Goal: Information Seeking & Learning: Learn about a topic

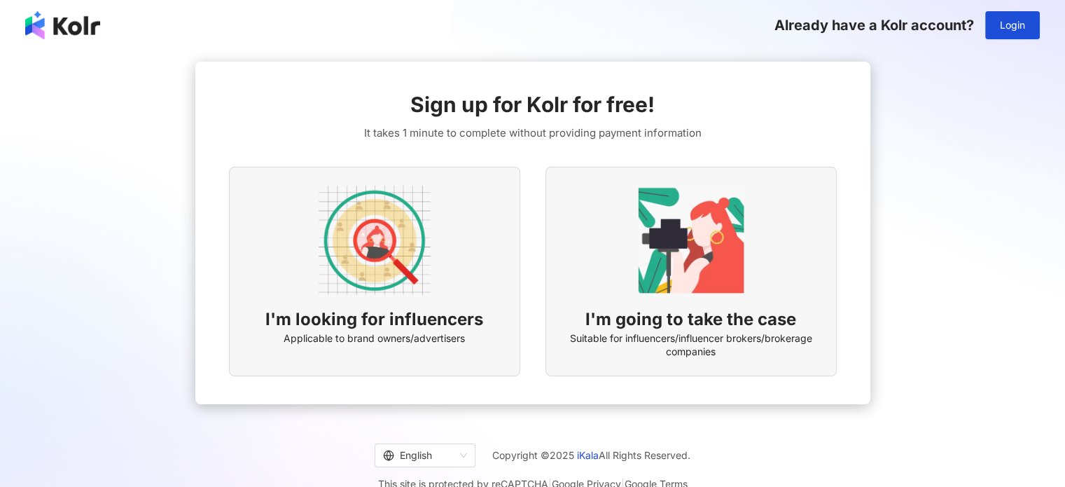
click at [471, 305] on div "I'm looking for influencers Applicable to brand owners/advertisers" at bounding box center [374, 271] width 291 height 209
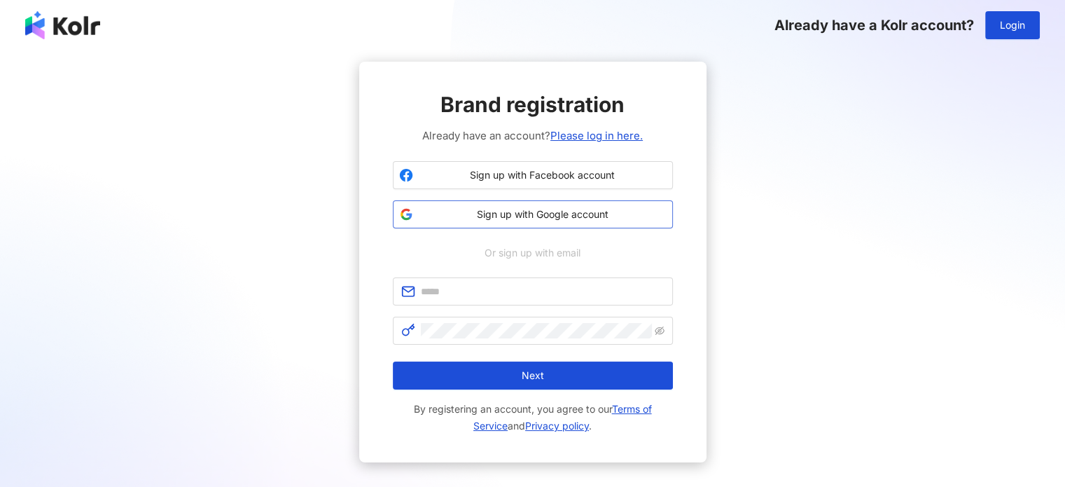
click at [539, 218] on span "Sign up with Google account" at bounding box center [543, 214] width 248 height 14
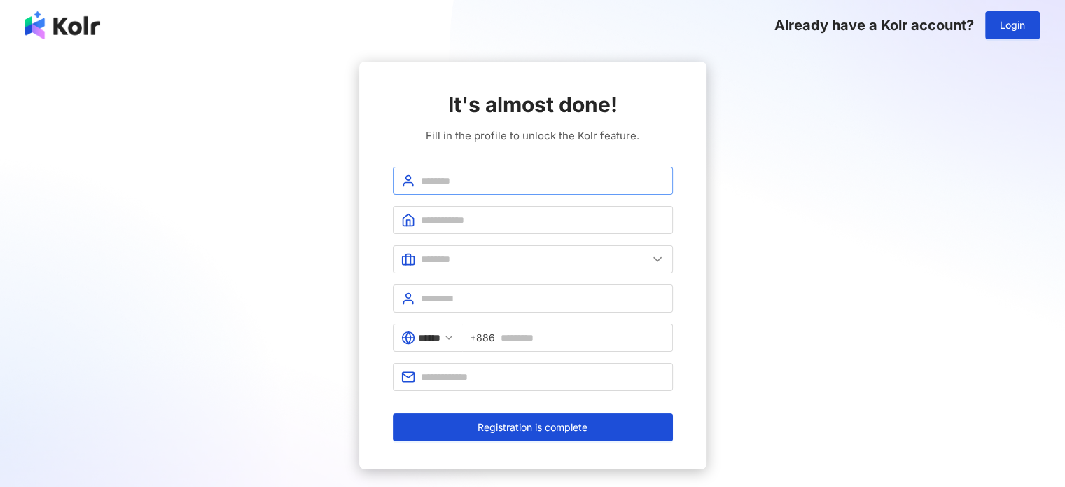
click at [503, 170] on span at bounding box center [533, 181] width 280 height 28
type input "****"
type input "*******"
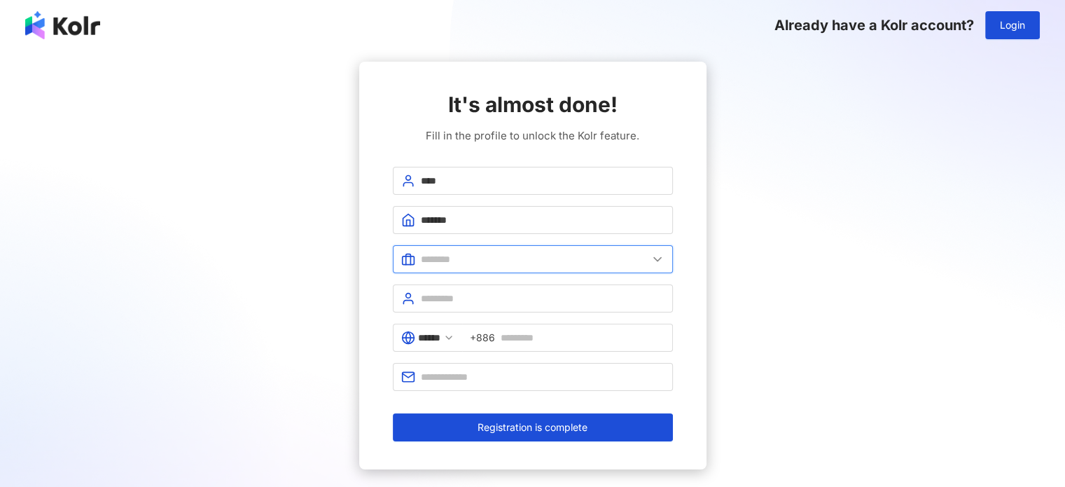
click at [518, 256] on input "text" at bounding box center [534, 258] width 227 height 15
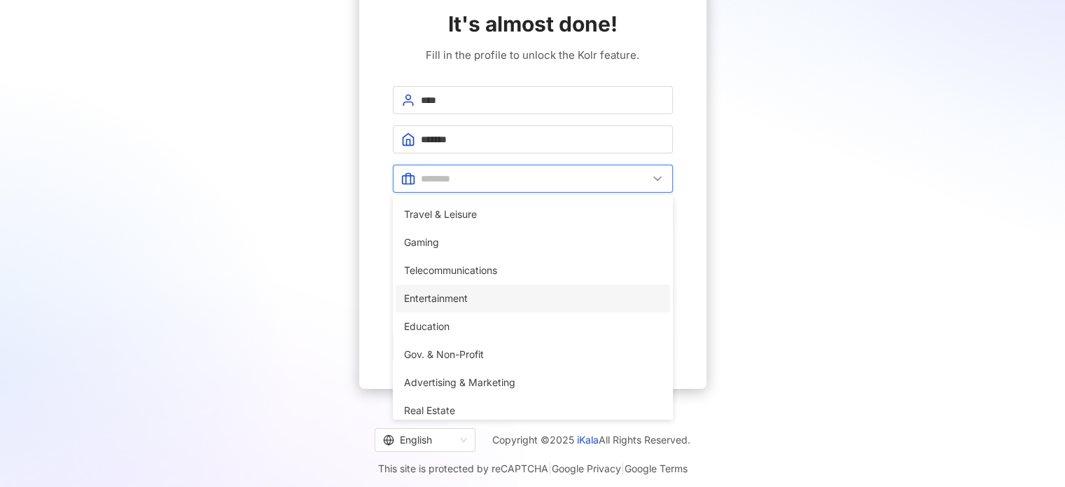
scroll to position [210, 0]
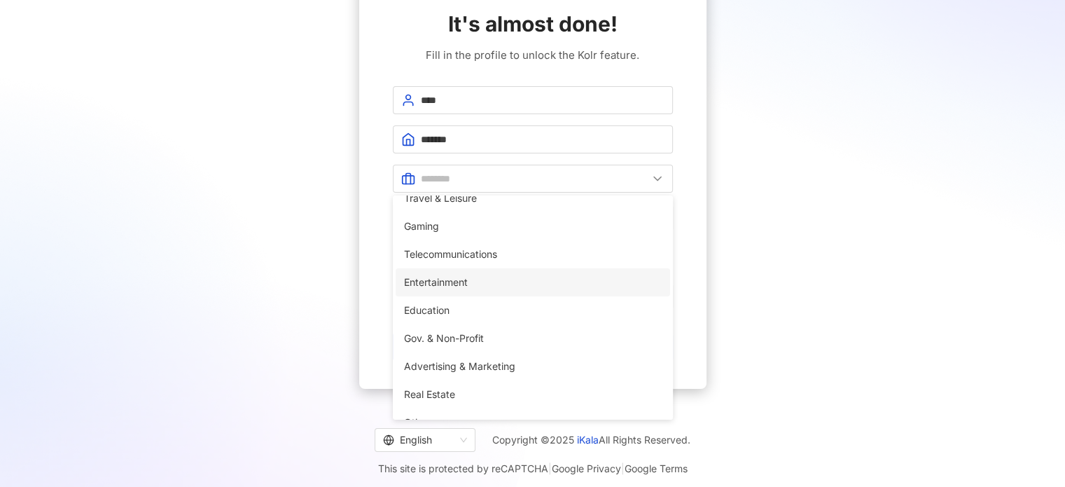
click at [522, 283] on span "Entertainment" at bounding box center [533, 281] width 258 height 15
type input "**********"
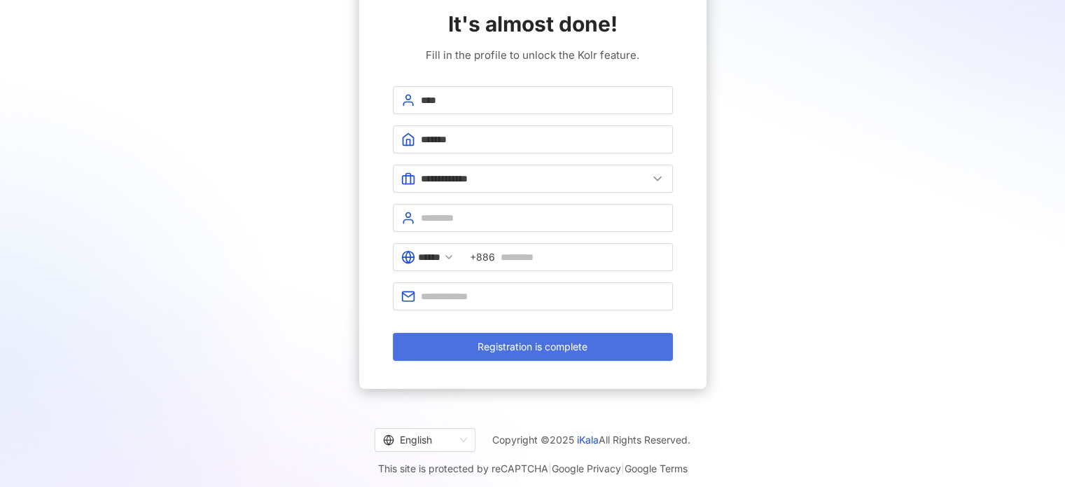
click at [557, 349] on span "Registration is complete" at bounding box center [532, 346] width 110 height 11
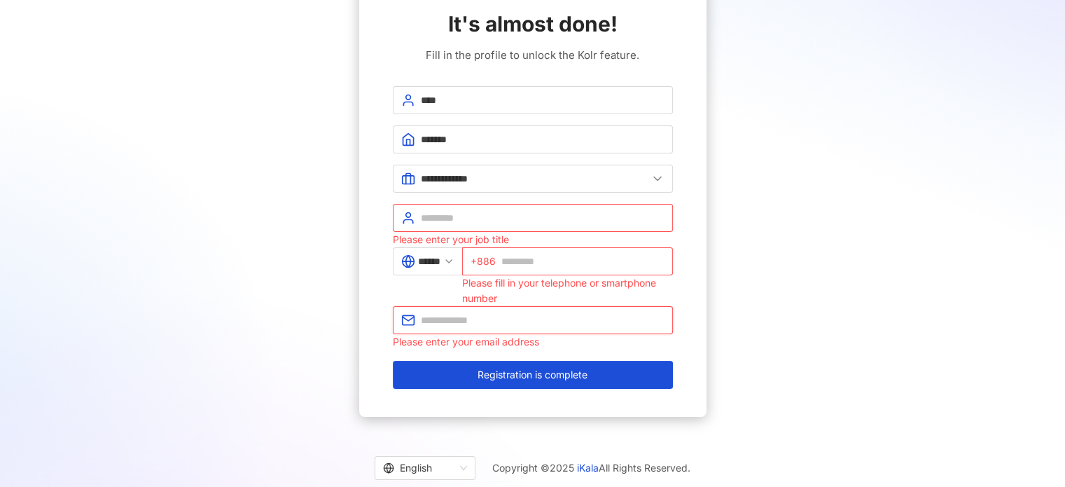
click at [559, 322] on input "text" at bounding box center [543, 319] width 244 height 15
type input "**********"
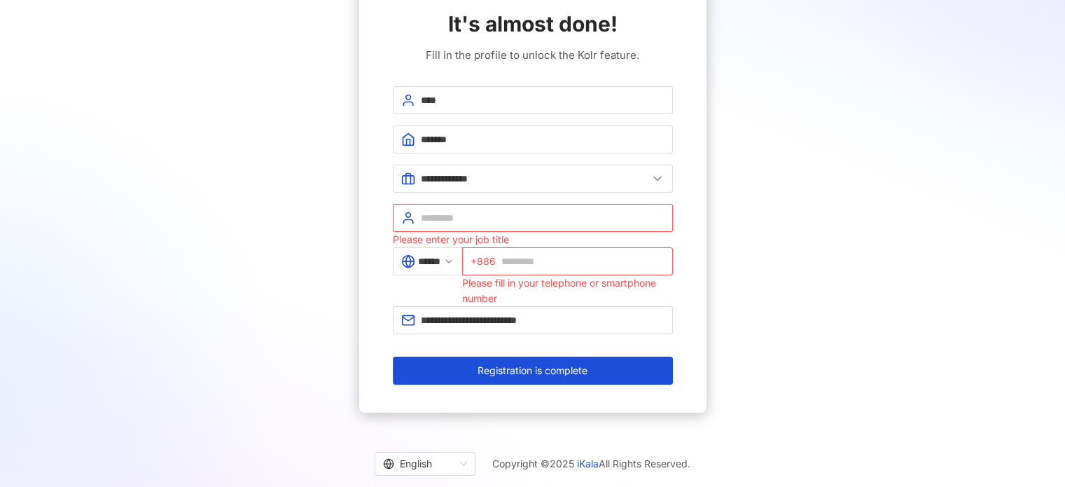
click at [466, 216] on input "text" at bounding box center [543, 217] width 244 height 15
type input "*****"
click at [454, 258] on icon at bounding box center [448, 261] width 11 height 11
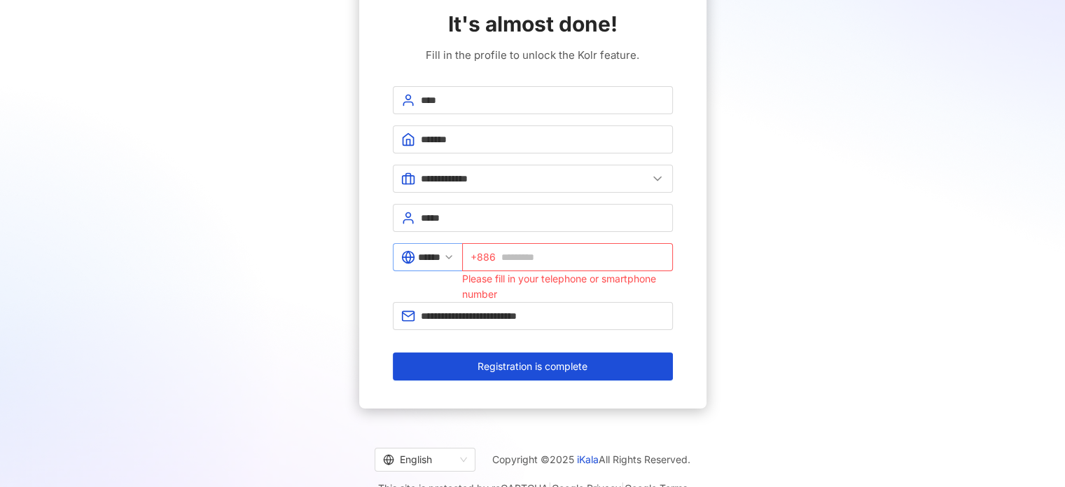
click at [454, 258] on icon at bounding box center [448, 256] width 11 height 11
click at [454, 254] on icon at bounding box center [448, 256] width 11 height 11
click at [462, 259] on span "******" at bounding box center [427, 257] width 69 height 28
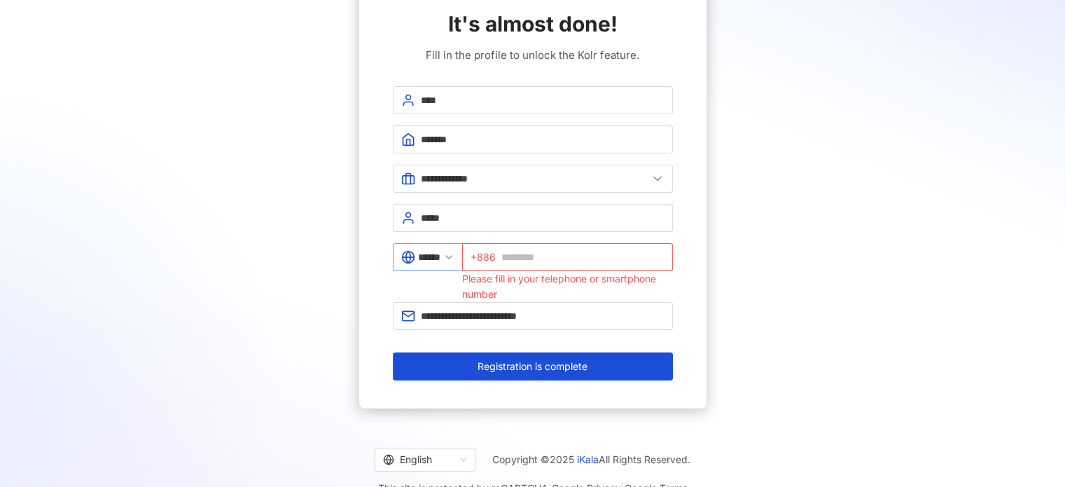
click at [454, 259] on icon at bounding box center [448, 256] width 11 height 11
click at [535, 251] on input "text" at bounding box center [582, 256] width 163 height 15
click at [417, 291] on div "****** +886 Please fill in your telephone or smartphone number" at bounding box center [533, 272] width 280 height 59
click at [454, 256] on icon at bounding box center [448, 256] width 11 height 11
click at [429, 257] on input "******" at bounding box center [429, 256] width 22 height 15
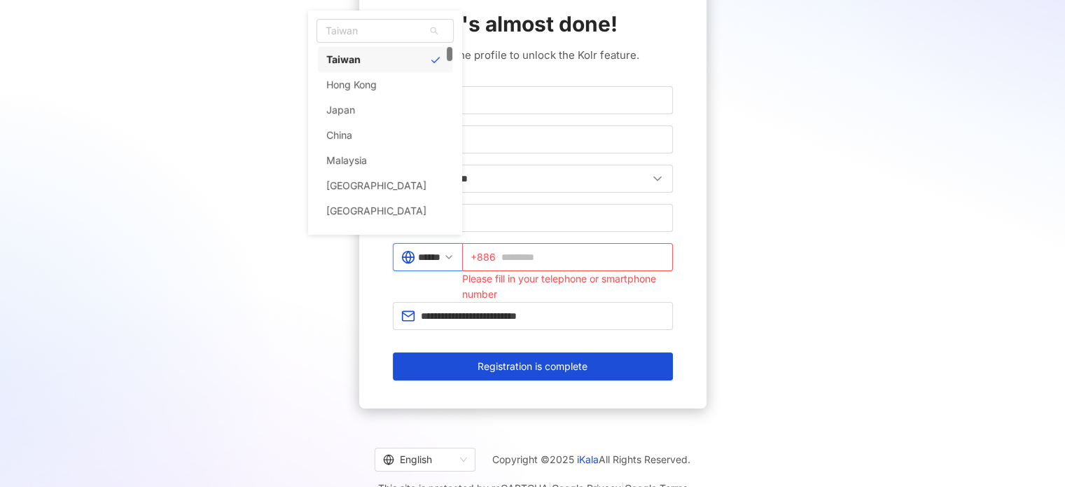
click at [429, 257] on input "******" at bounding box center [429, 256] width 22 height 15
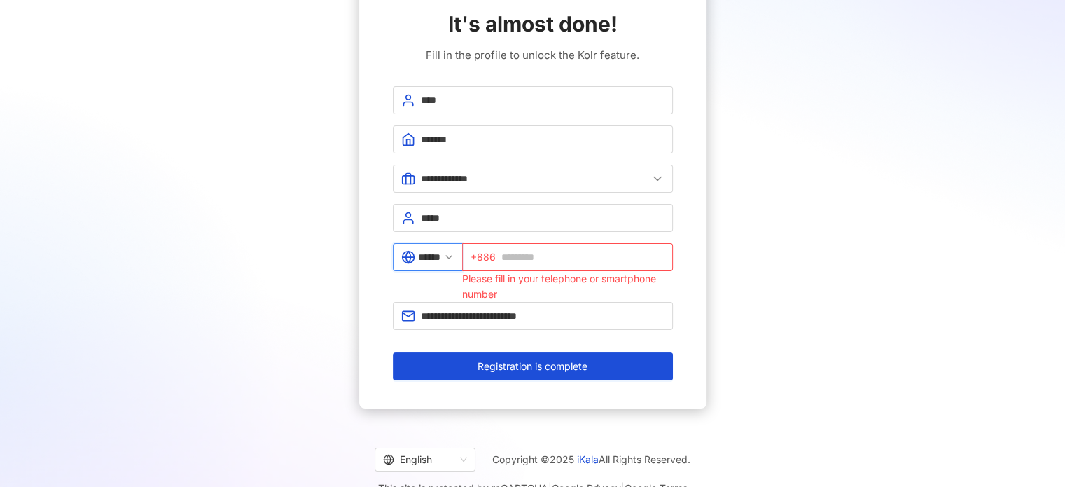
click at [426, 253] on input "******" at bounding box center [429, 256] width 22 height 15
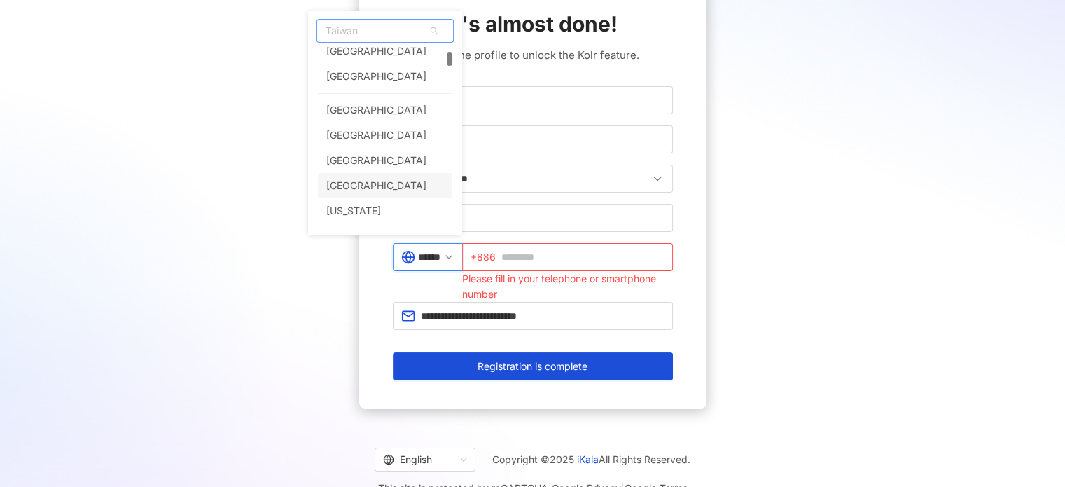
scroll to position [490, 0]
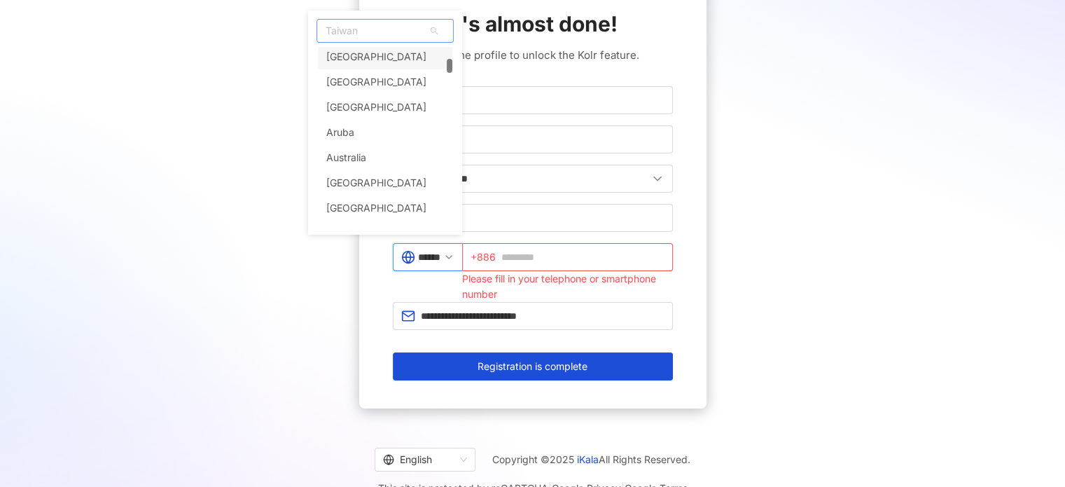
click at [395, 31] on span "Taiwan" at bounding box center [385, 31] width 136 height 22
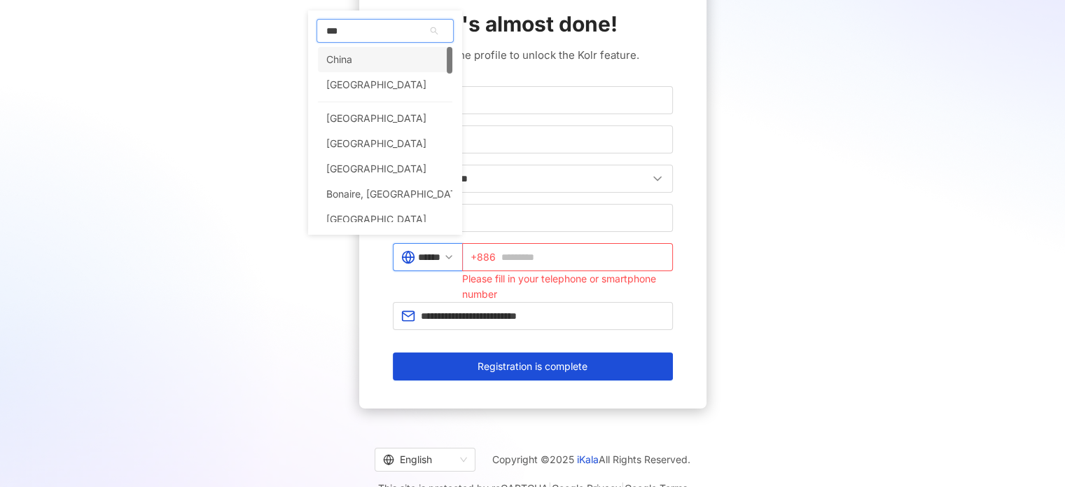
type input "****"
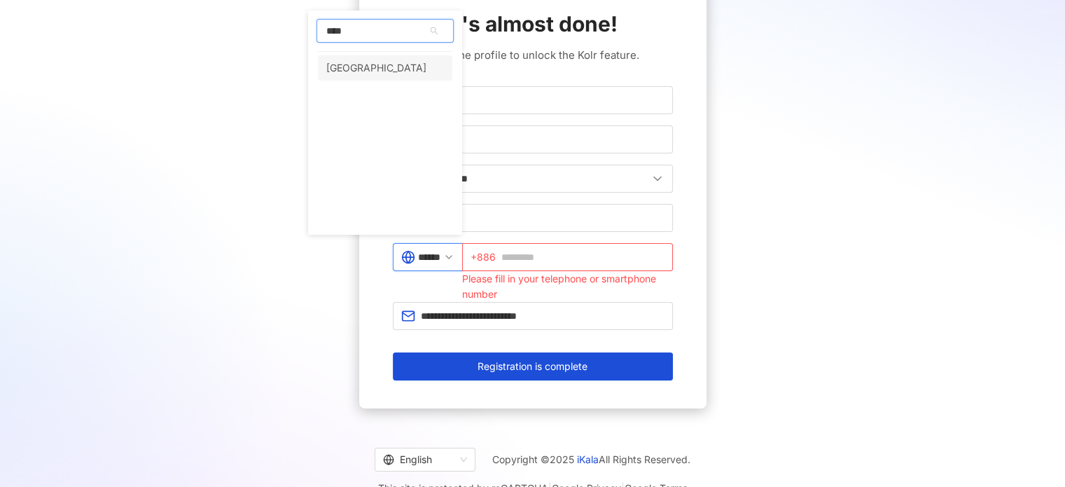
click at [401, 71] on div "Indonesia" at bounding box center [385, 67] width 134 height 25
type input "*********"
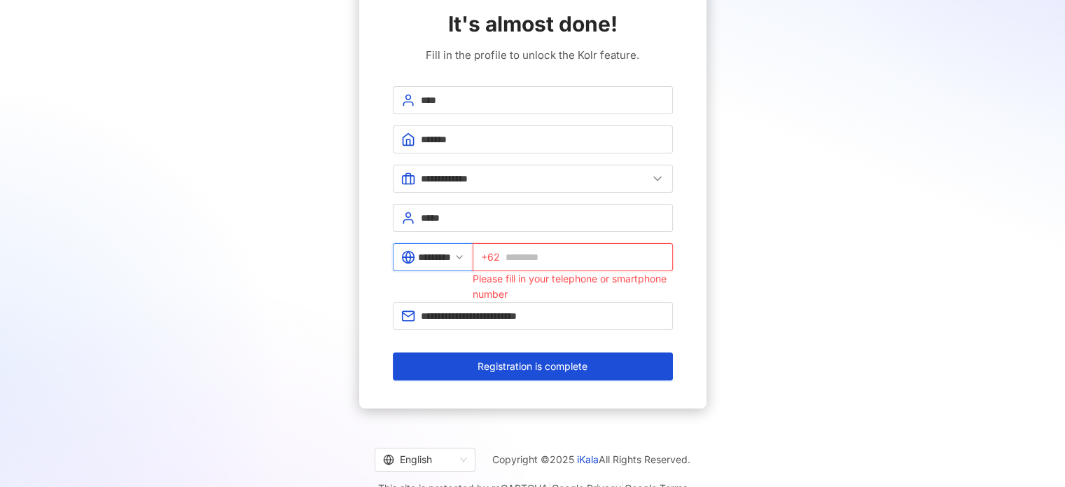
click at [554, 252] on input "text" at bounding box center [584, 256] width 159 height 15
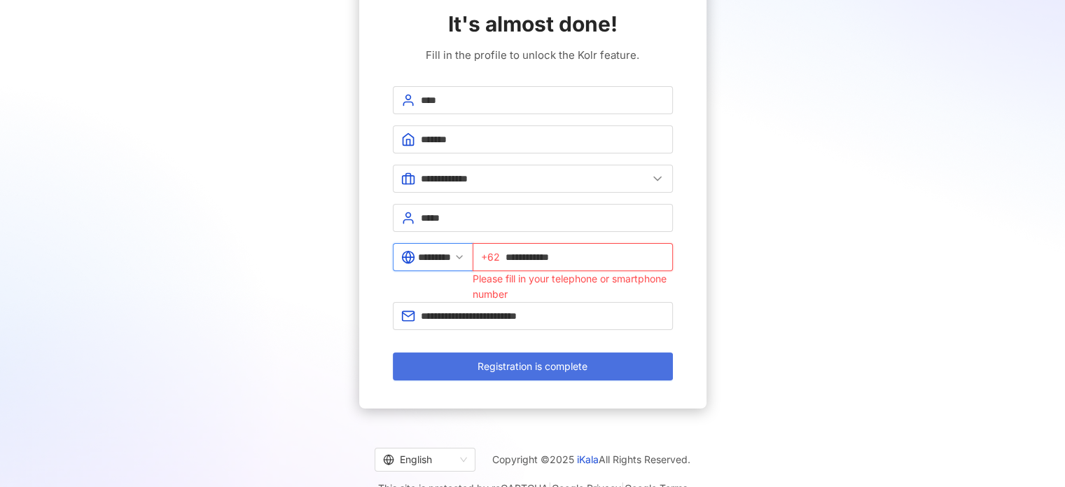
type input "**********"
click at [581, 358] on button "Registration is complete" at bounding box center [533, 366] width 280 height 28
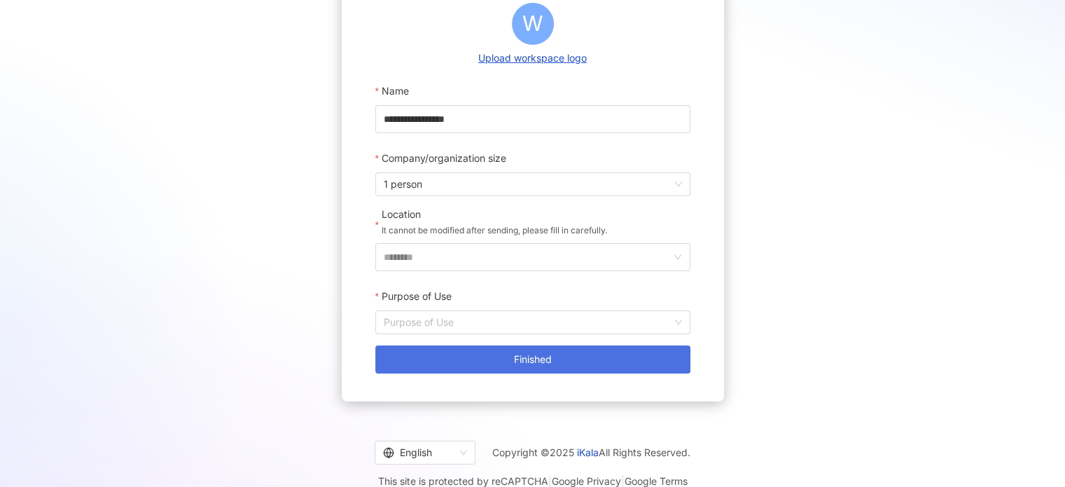
scroll to position [191, 0]
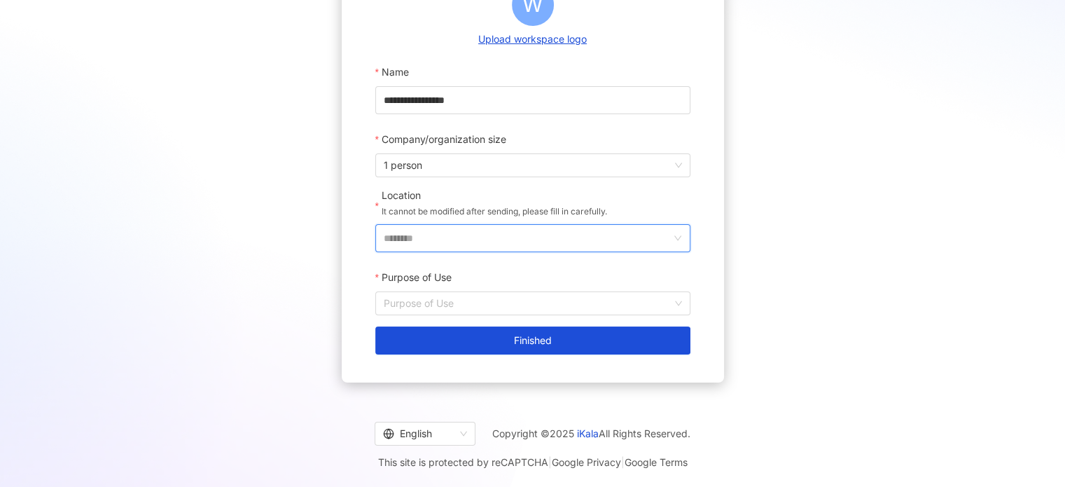
click at [585, 232] on input "********" at bounding box center [527, 238] width 287 height 27
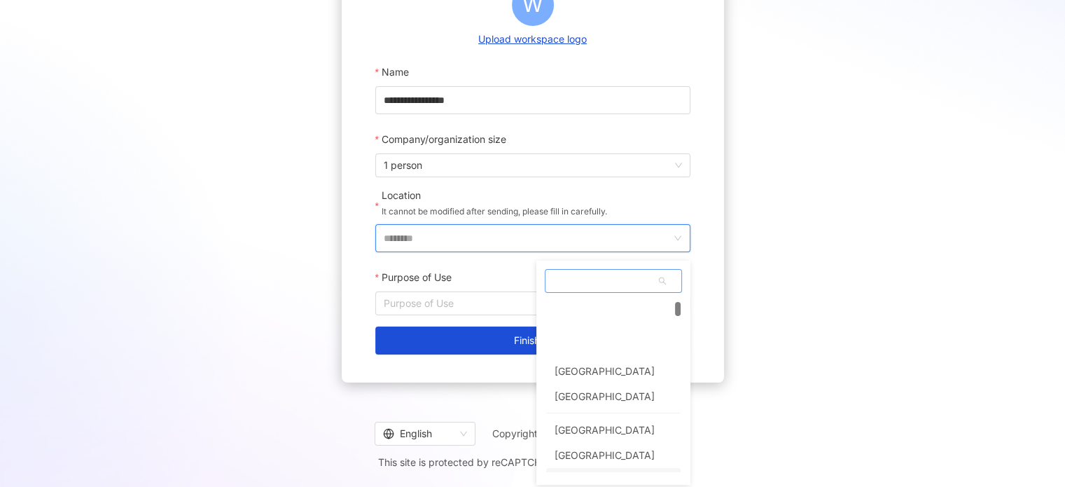
scroll to position [210, 0]
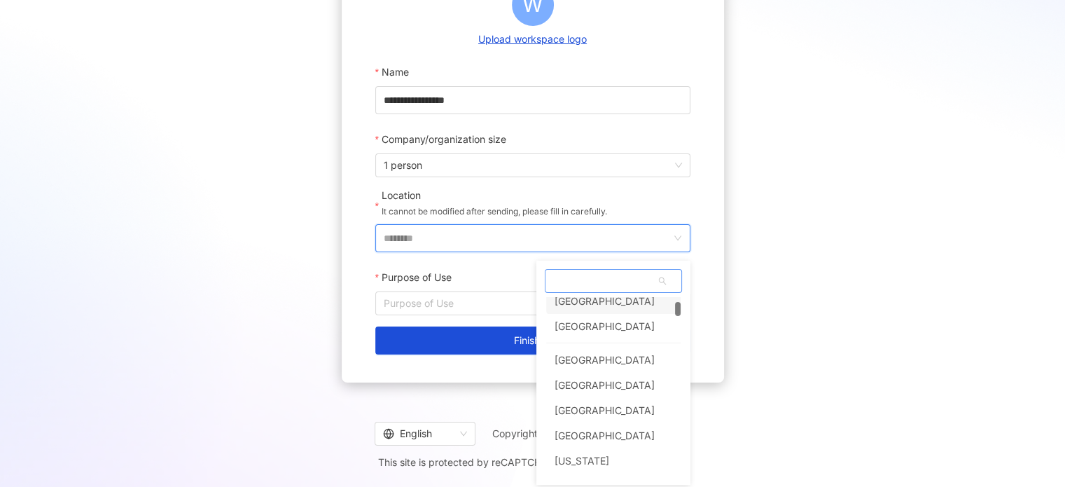
click at [602, 288] on span at bounding box center [613, 281] width 136 height 22
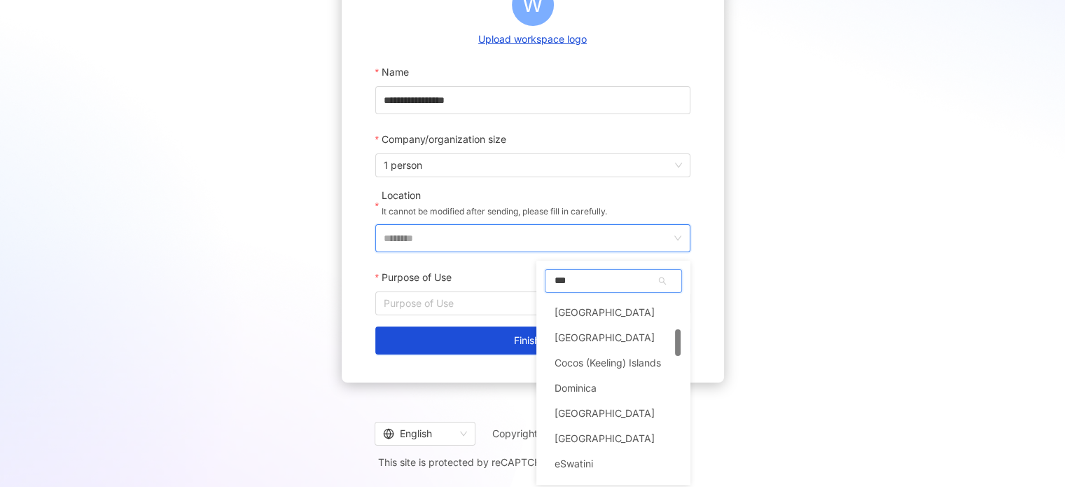
scroll to position [0, 0]
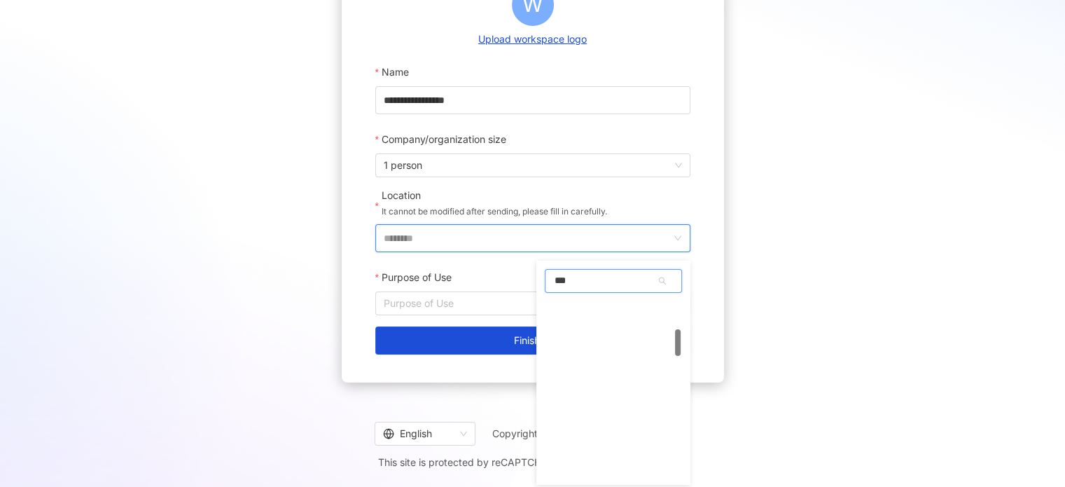
type input "****"
click at [595, 320] on div "Indonesia" at bounding box center [604, 317] width 100 height 25
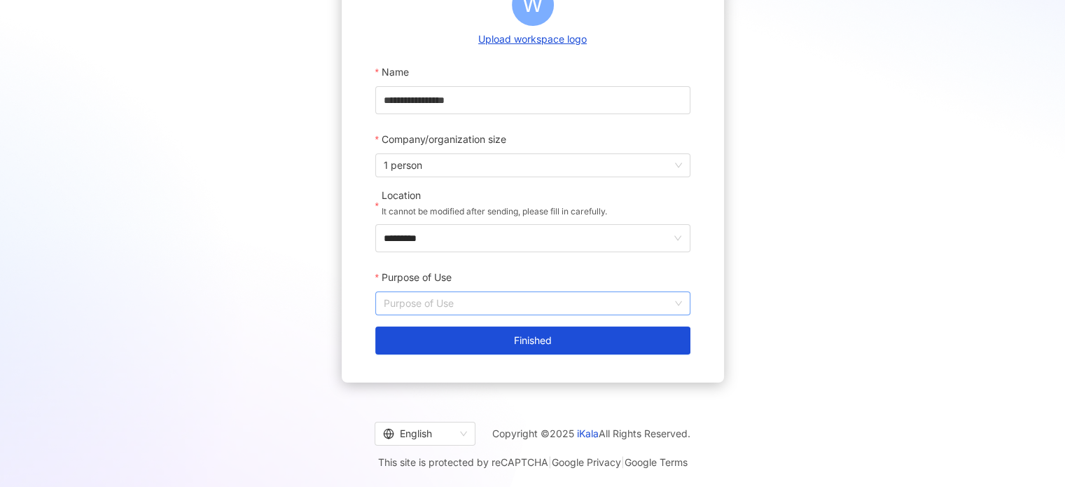
click at [582, 298] on input "Purpose of Use" at bounding box center [533, 303] width 298 height 22
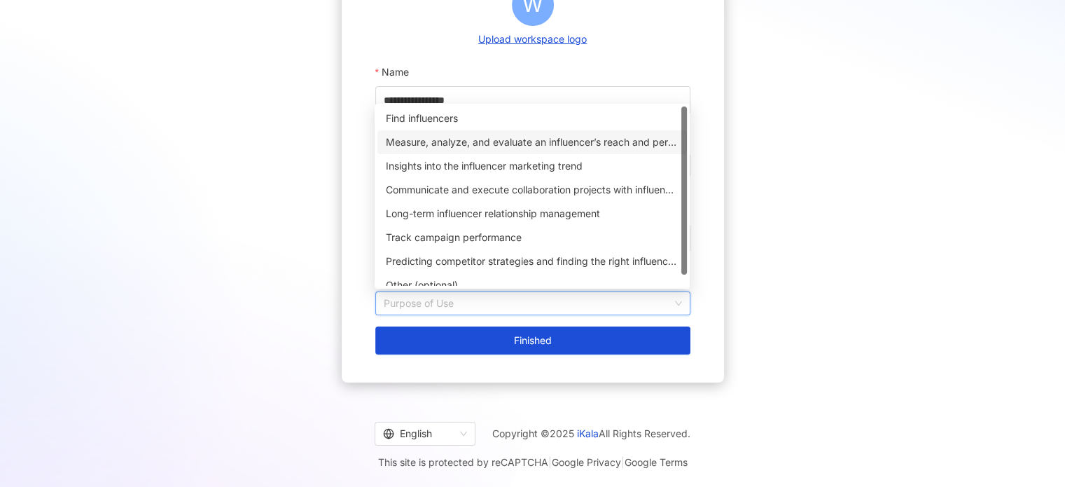
click at [498, 144] on div "Measure, analyze, and evaluate an influencer’s reach and performance on social …" at bounding box center [532, 141] width 293 height 15
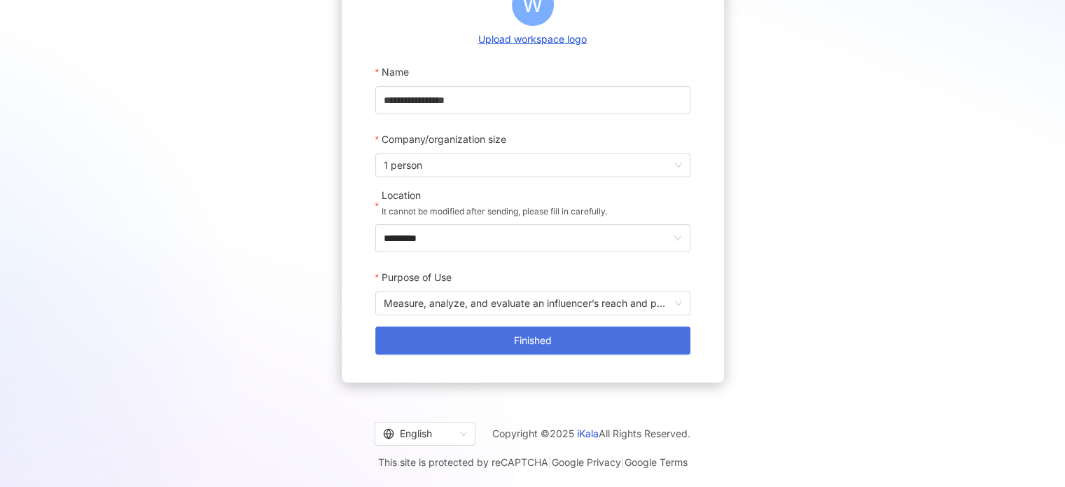
click at [565, 344] on button "Finished" at bounding box center [532, 340] width 315 height 28
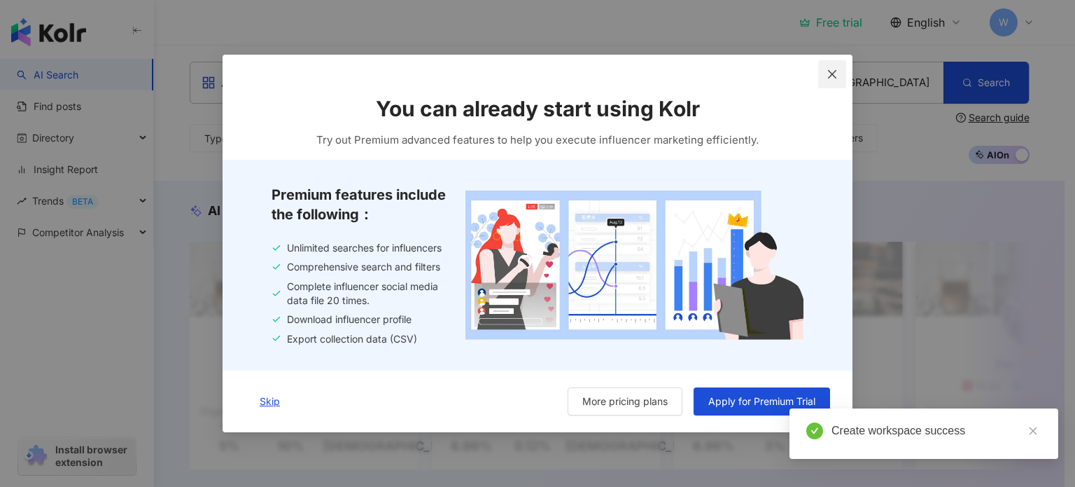
click at [833, 73] on icon "close" at bounding box center [832, 74] width 8 height 8
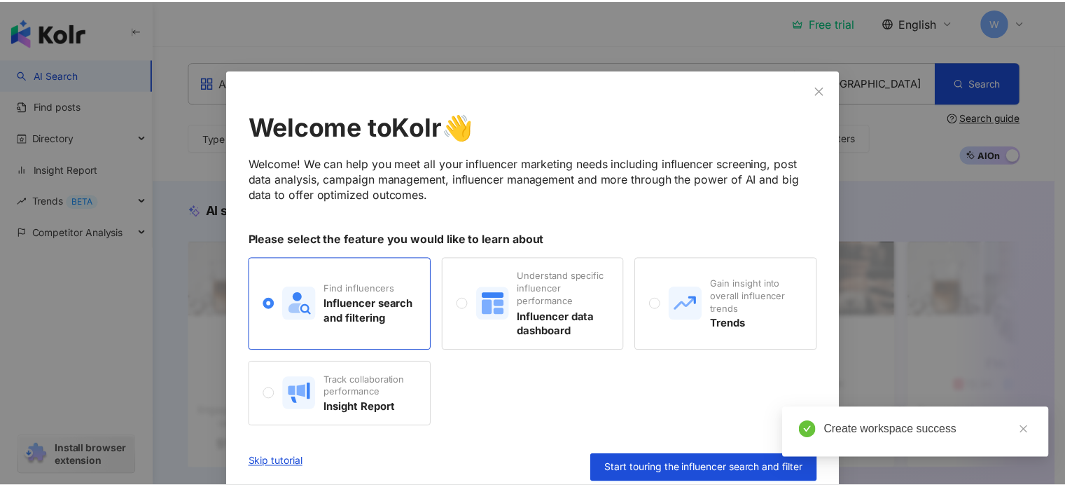
scroll to position [13, 0]
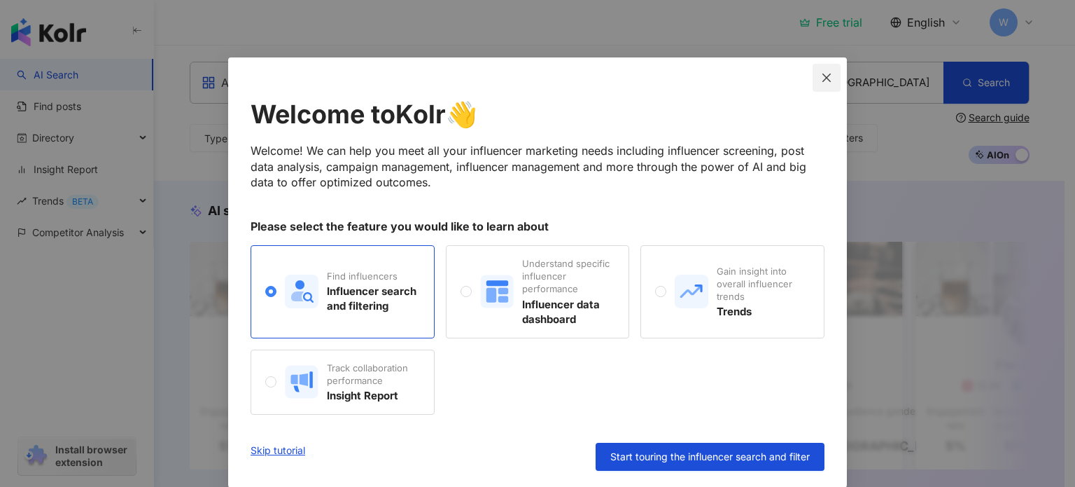
click at [827, 72] on span "Close" at bounding box center [827, 77] width 28 height 11
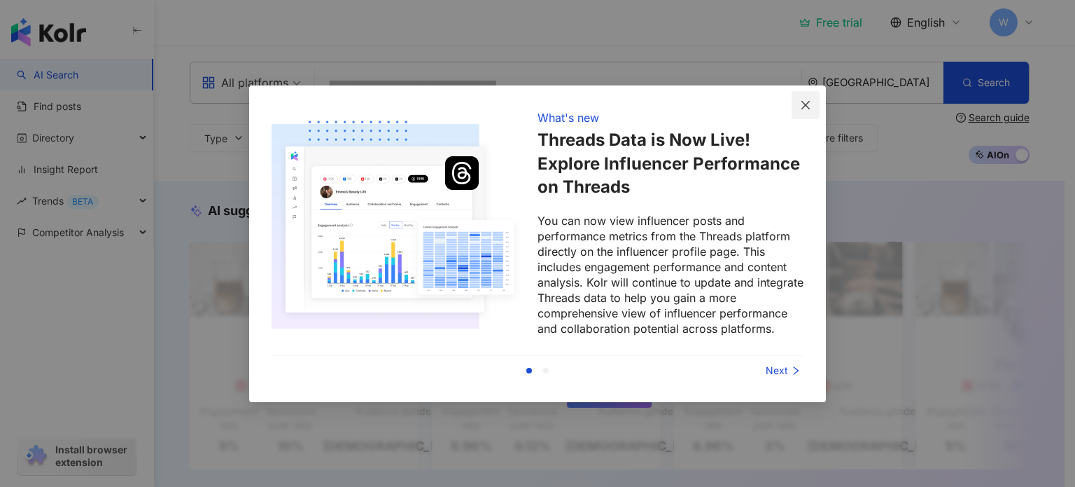
click at [803, 103] on icon "close" at bounding box center [805, 104] width 11 height 11
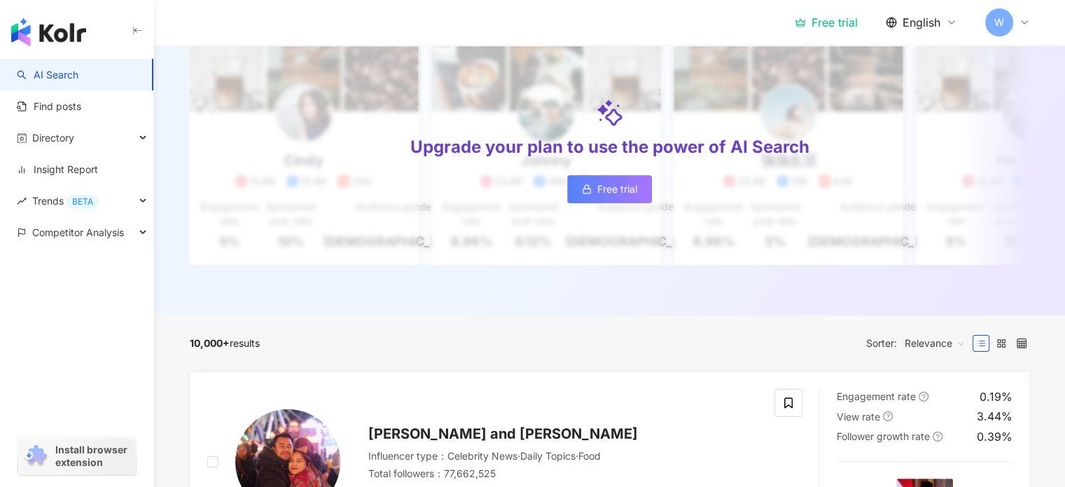
scroll to position [210, 0]
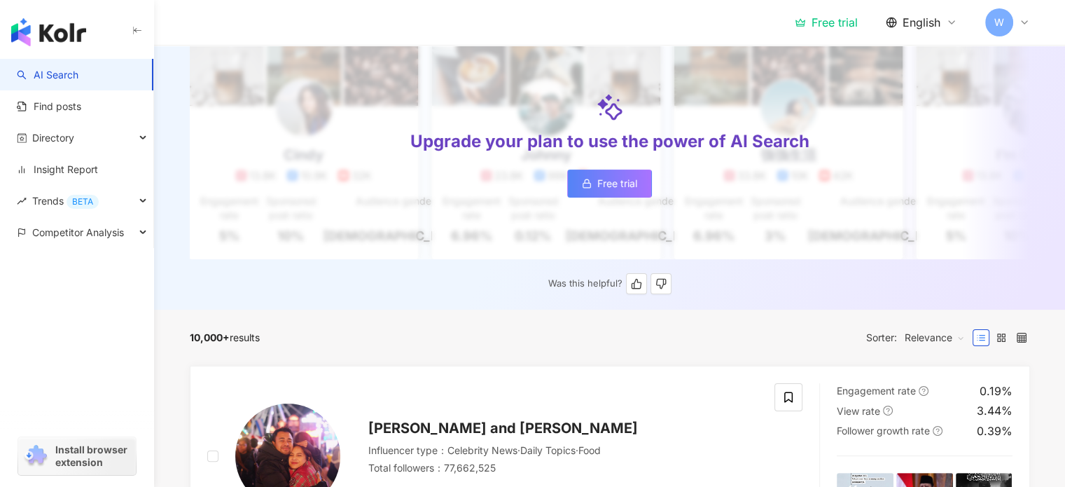
click at [619, 184] on span "Free trial" at bounding box center [617, 183] width 40 height 11
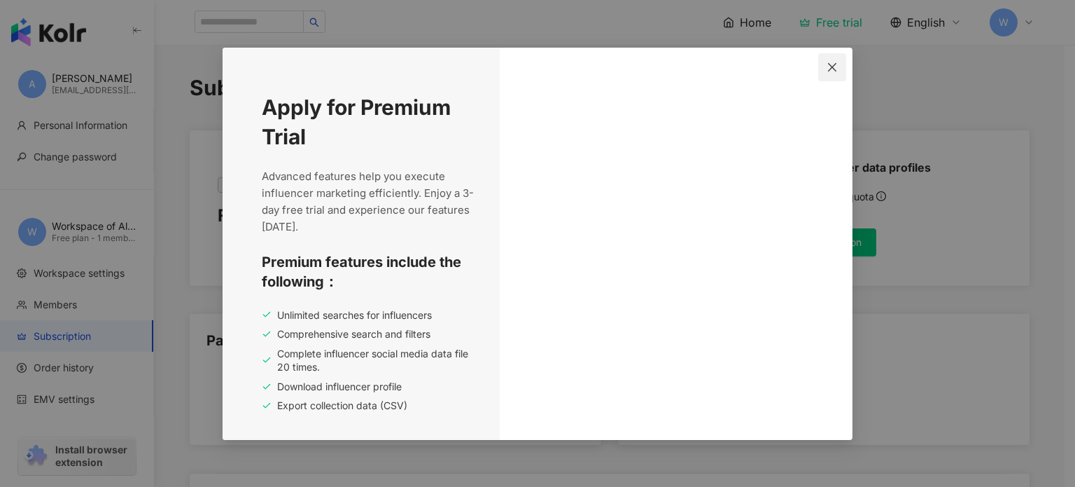
click at [827, 72] on icon "close" at bounding box center [832, 67] width 11 height 11
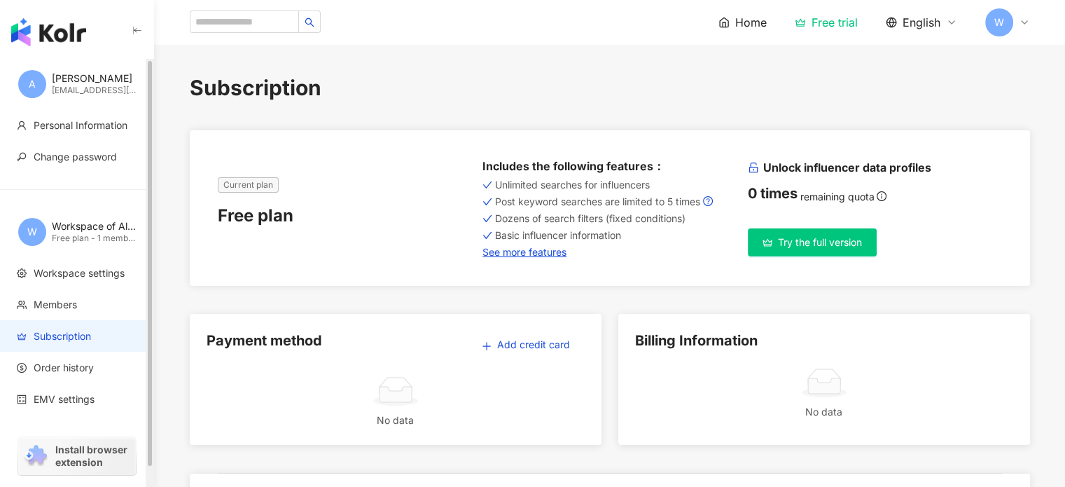
click at [69, 41] on img "button" at bounding box center [48, 32] width 75 height 28
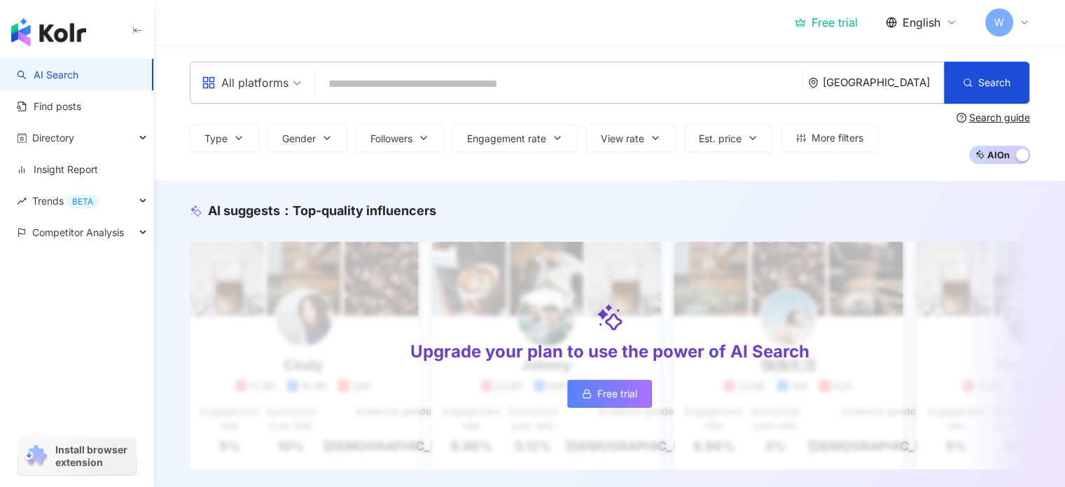
click at [407, 78] on input "search" at bounding box center [558, 84] width 475 height 27
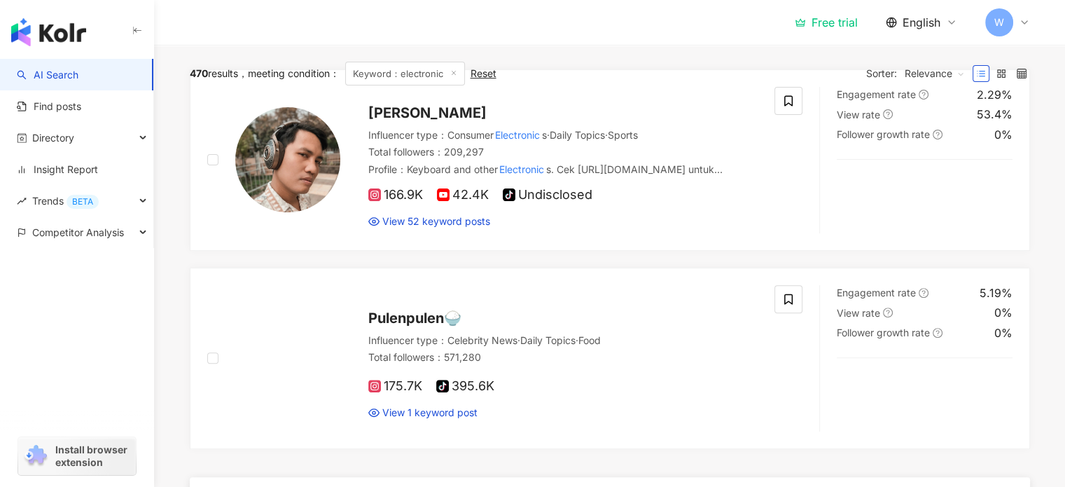
scroll to position [428, 0]
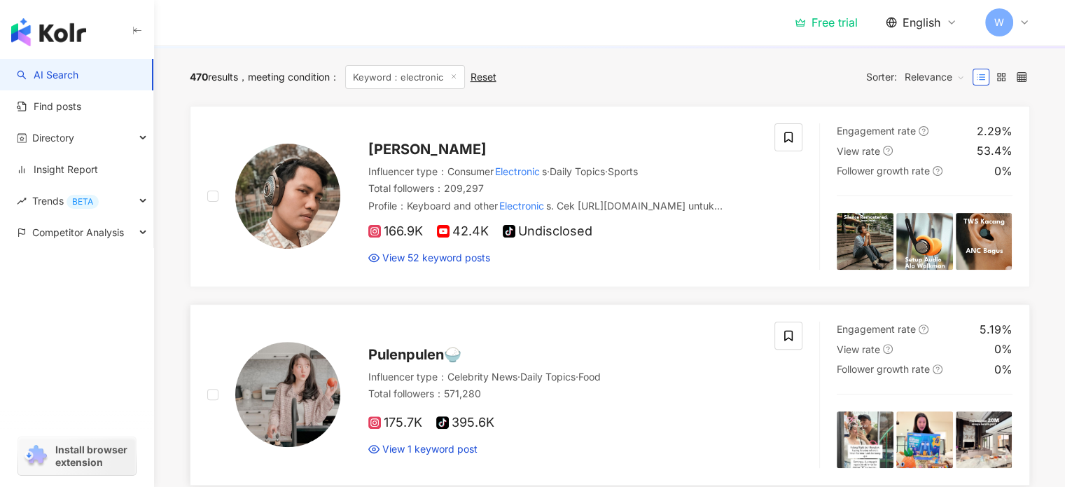
type input "**********"
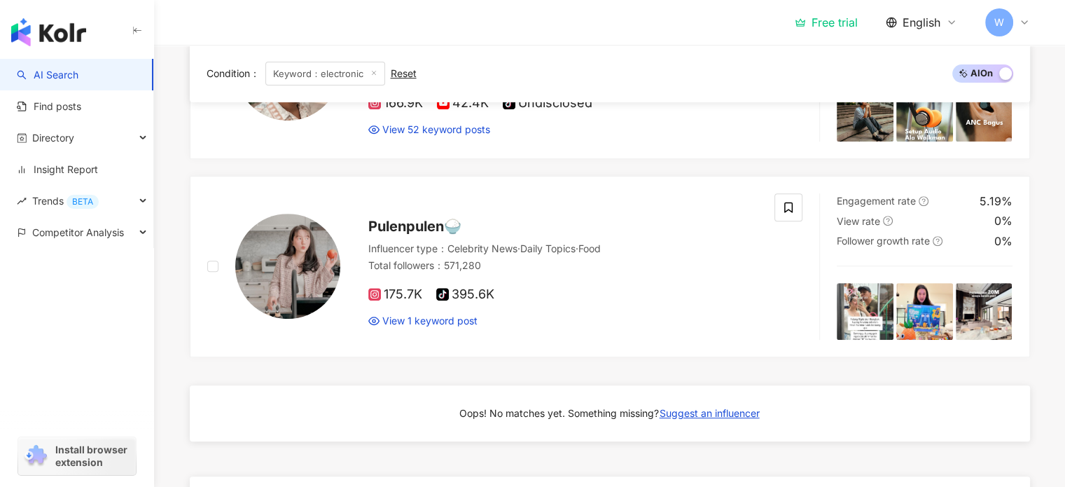
scroll to position [358, 0]
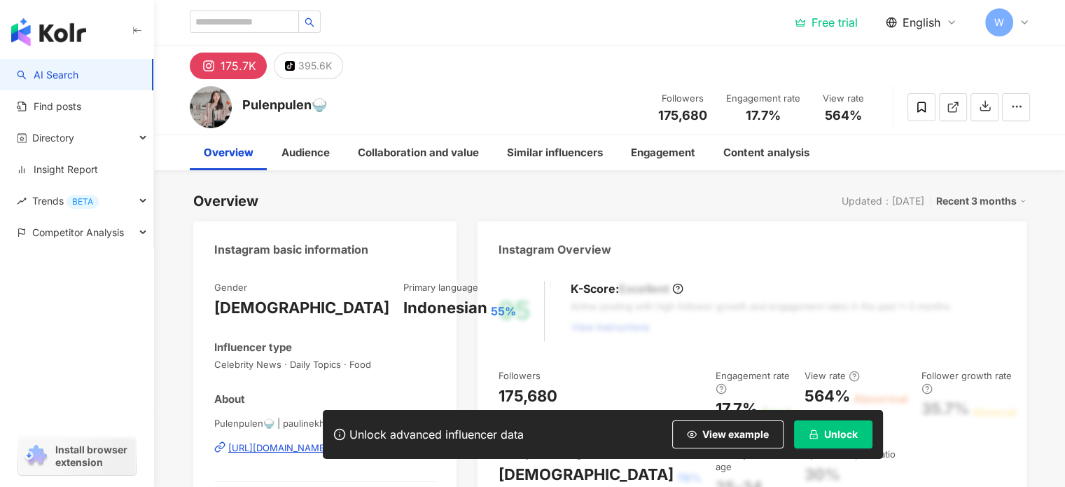
click at [331, 155] on div "Audience" at bounding box center [305, 152] width 76 height 35
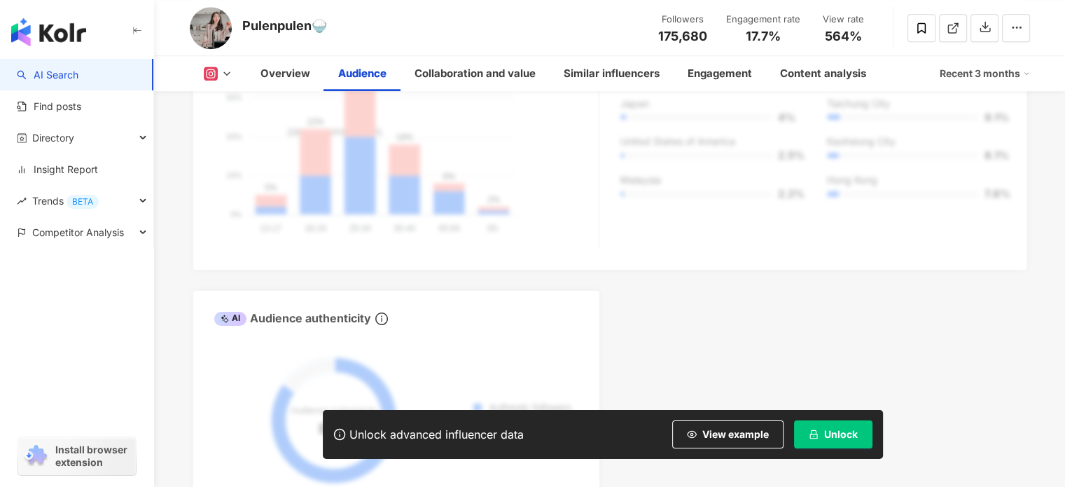
scroll to position [1361, 0]
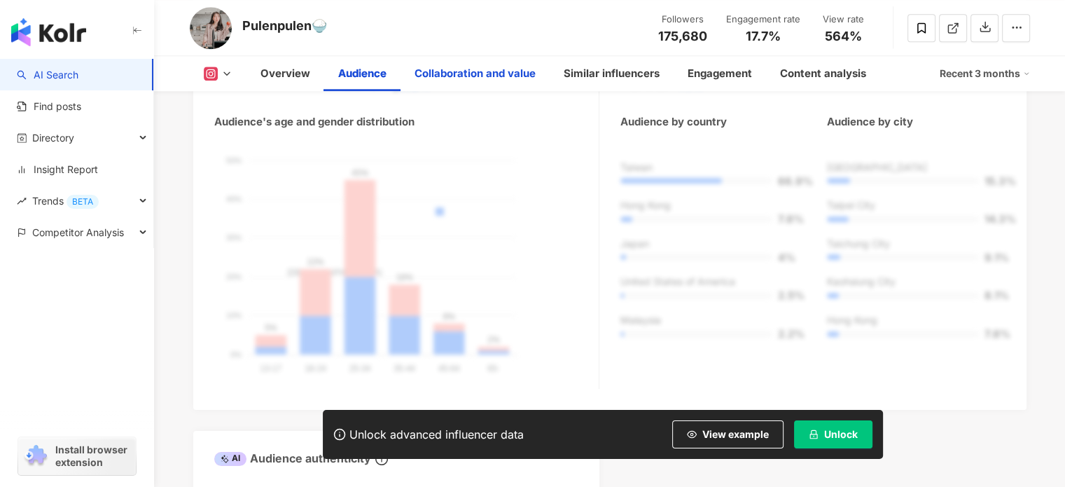
click at [459, 65] on div "Collaboration and value" at bounding box center [474, 73] width 121 height 17
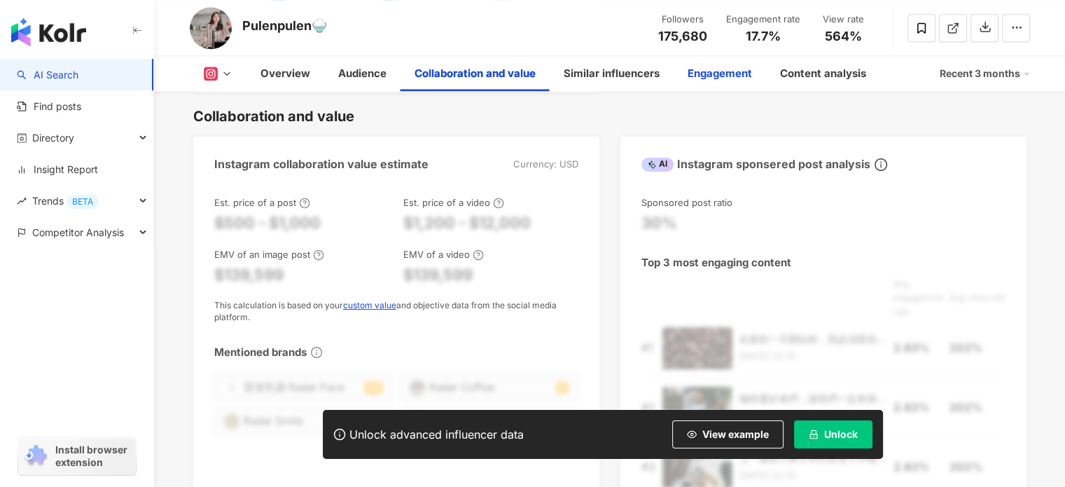
click at [708, 79] on div "Engagement" at bounding box center [719, 73] width 64 height 17
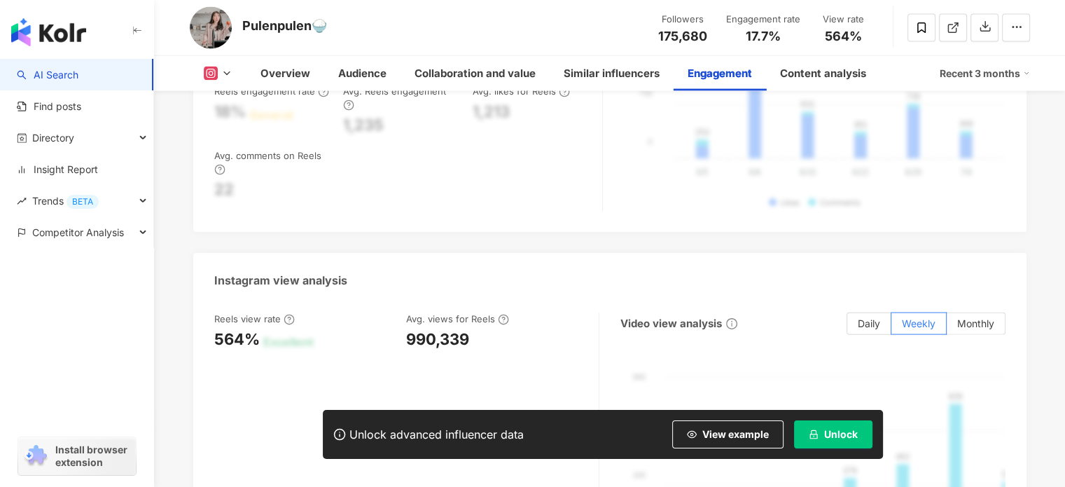
scroll to position [3103, 0]
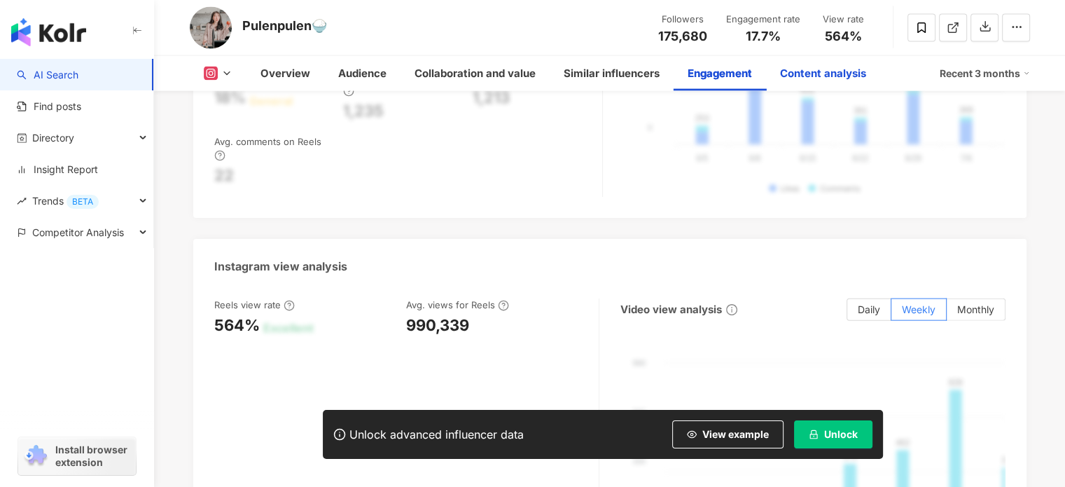
click at [788, 75] on div "Content analysis" at bounding box center [823, 73] width 86 height 17
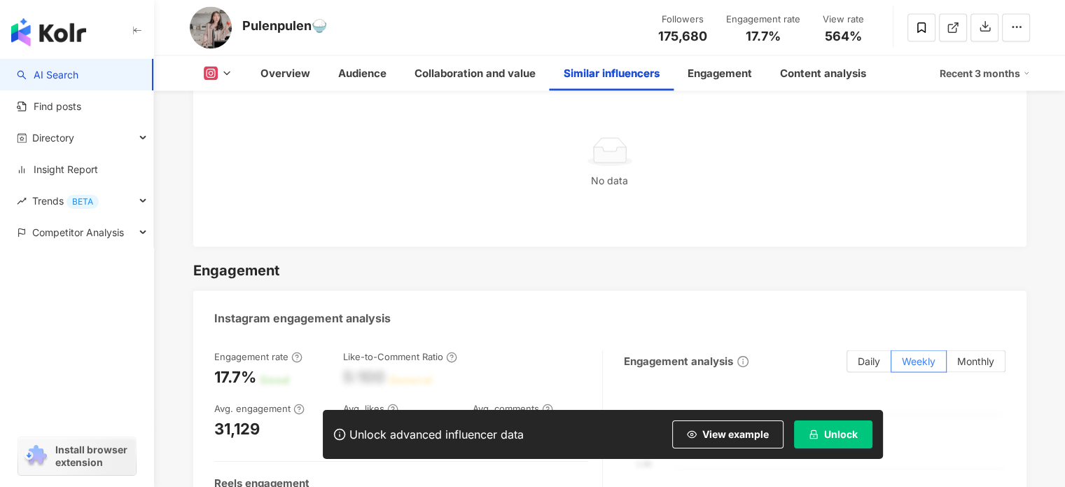
scroll to position [2668, 0]
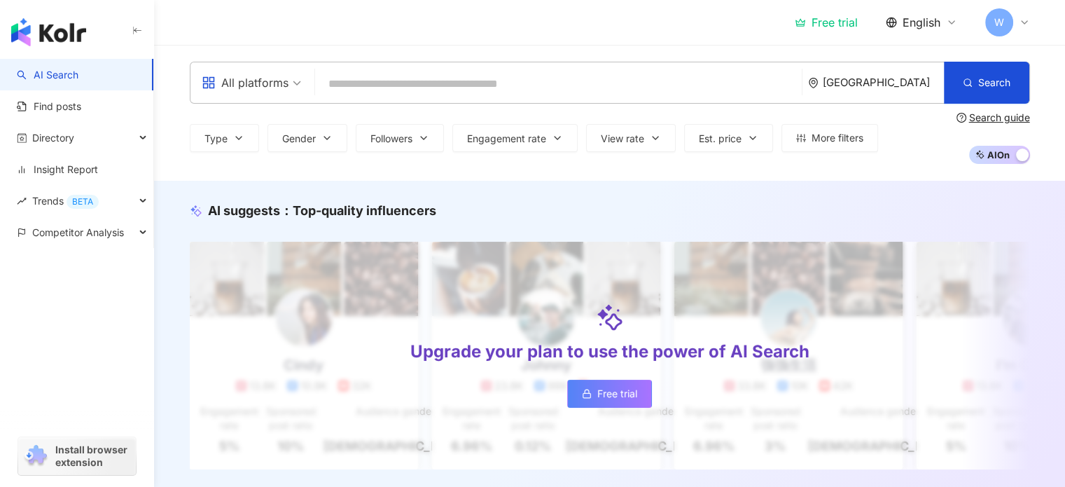
click at [1023, 23] on icon at bounding box center [1024, 22] width 6 height 3
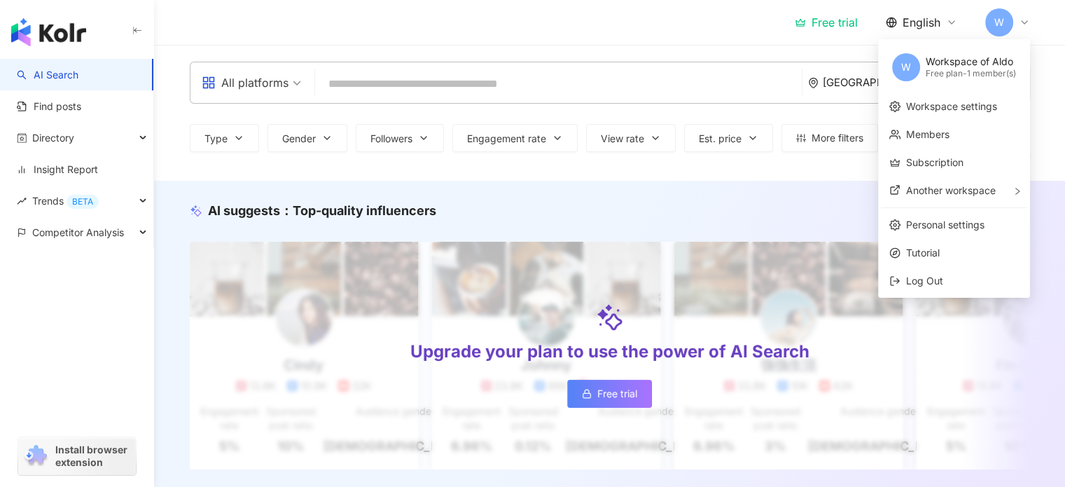
click at [1023, 23] on icon at bounding box center [1024, 22] width 6 height 3
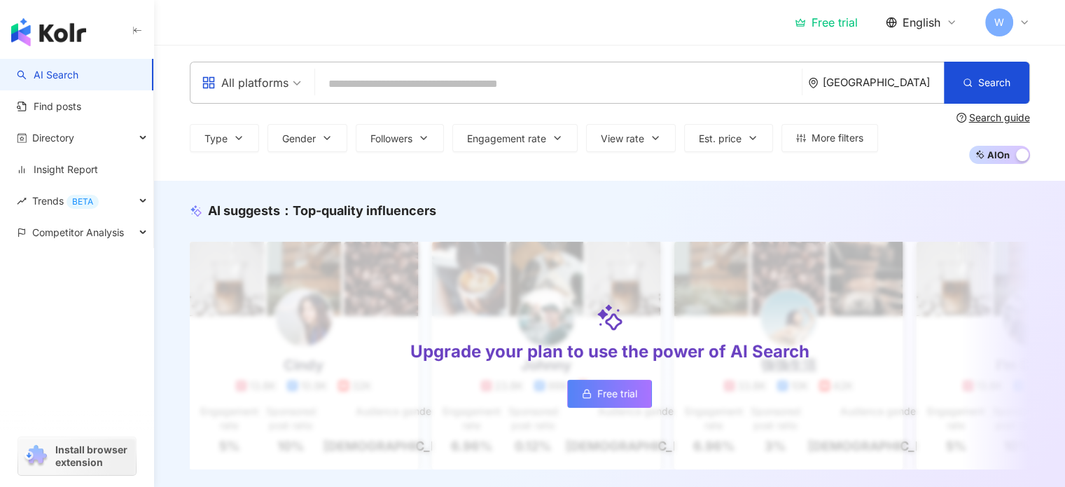
click at [824, 22] on div "Free trial" at bounding box center [826, 22] width 63 height 14
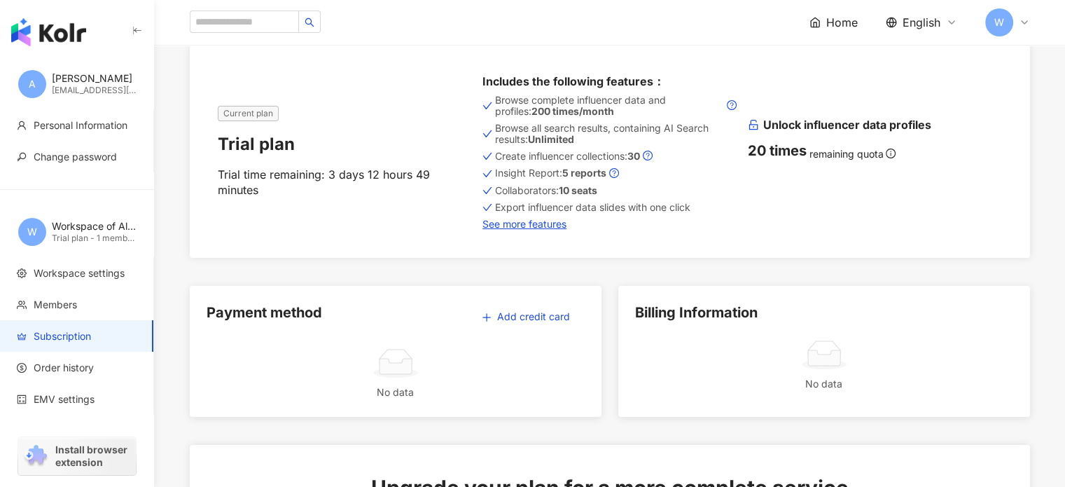
scroll to position [70, 0]
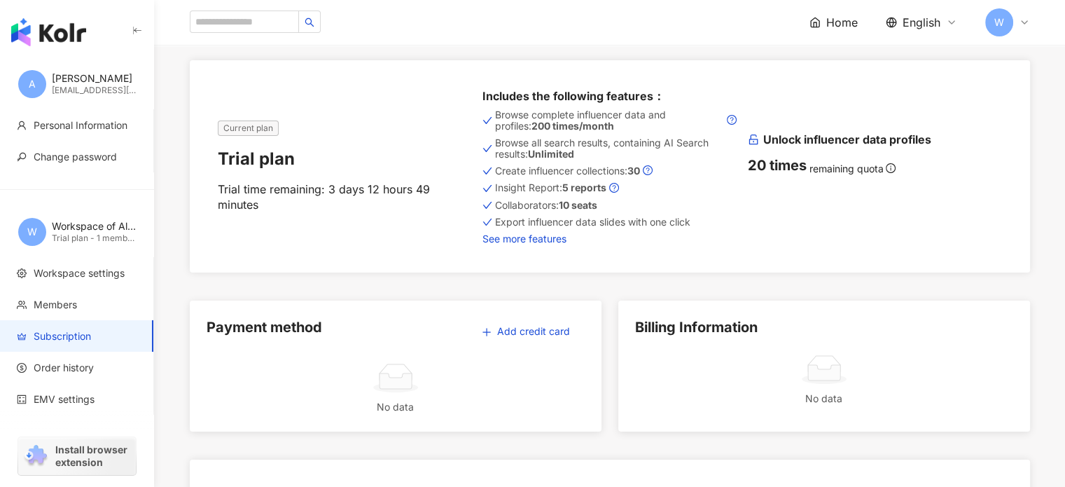
click at [557, 240] on link "See more features" at bounding box center [609, 238] width 254 height 11
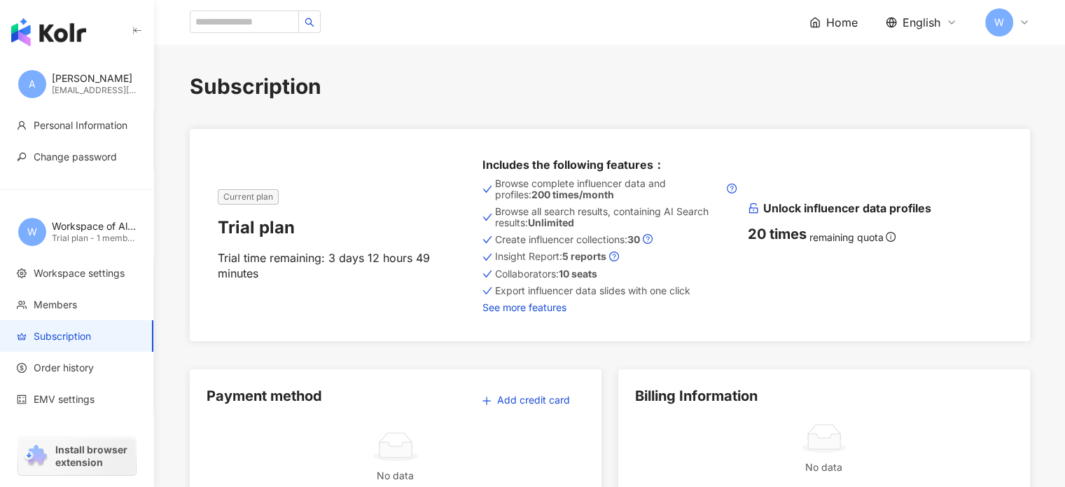
scroll to position [0, 0]
click at [271, 19] on input "search" at bounding box center [244, 22] width 109 height 22
type input "**********"
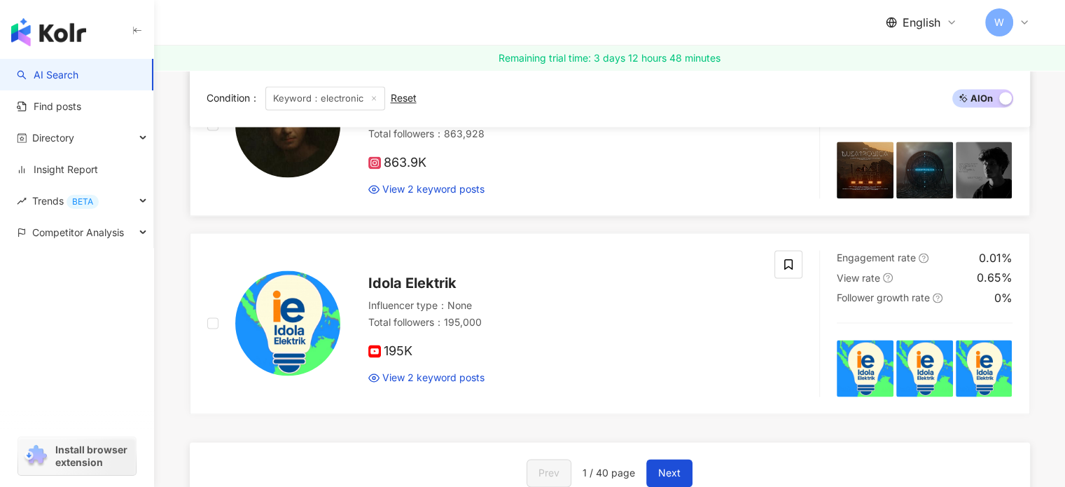
scroll to position [2157, 0]
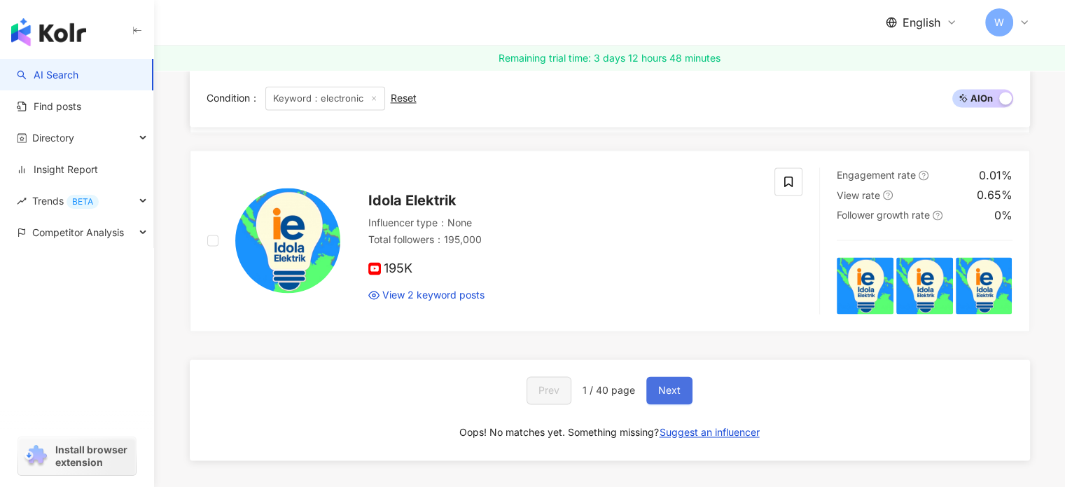
click at [662, 384] on span "Next" at bounding box center [669, 389] width 22 height 11
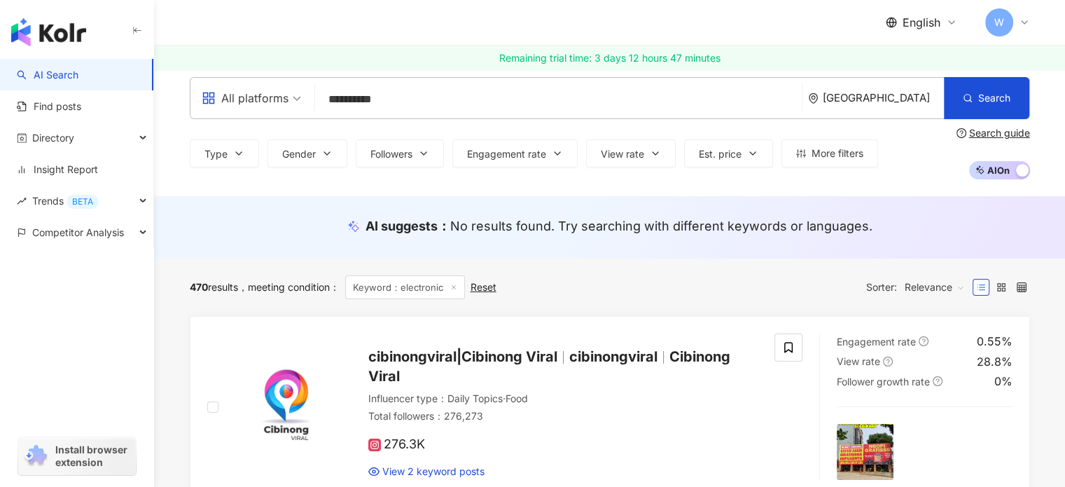
scroll to position [0, 0]
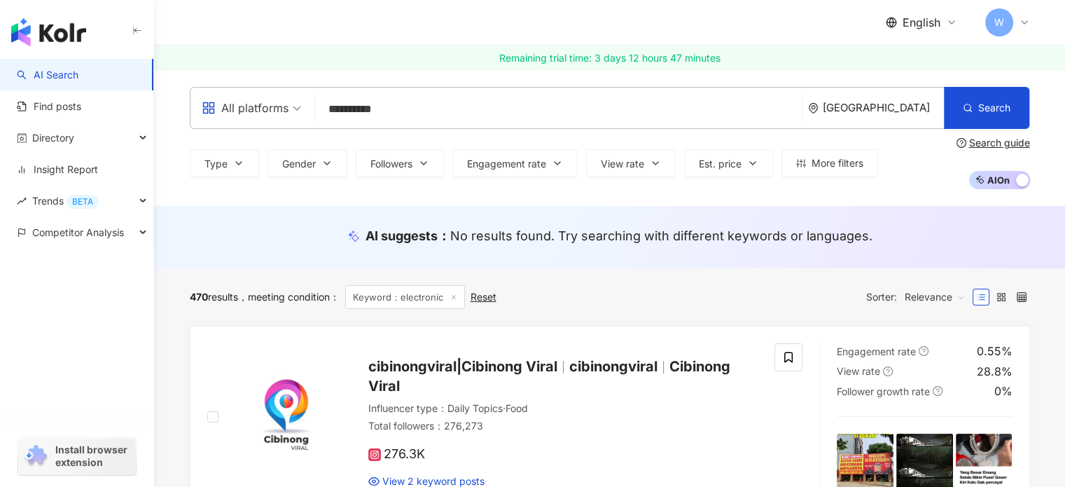
click at [363, 105] on input "**********" at bounding box center [558, 109] width 475 height 27
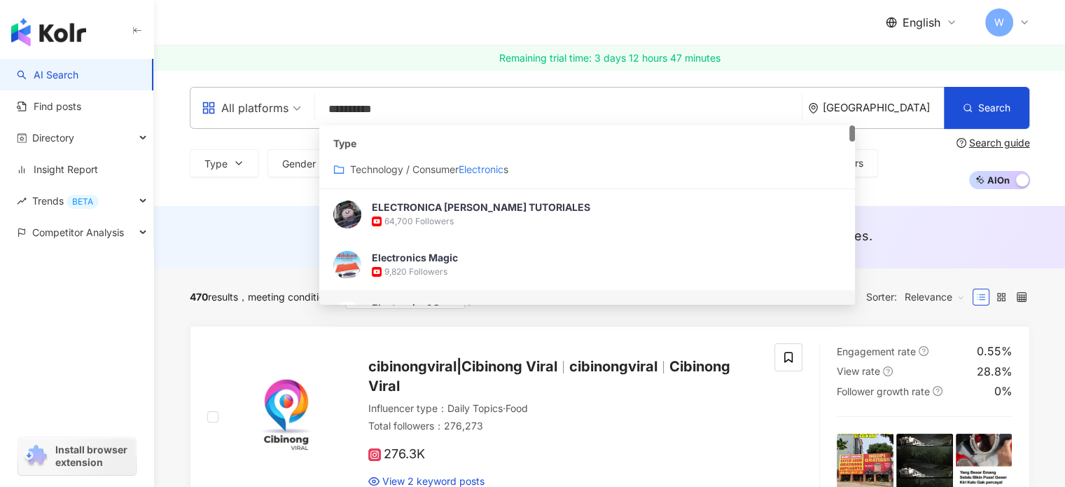
click at [363, 105] on input "**********" at bounding box center [558, 109] width 475 height 27
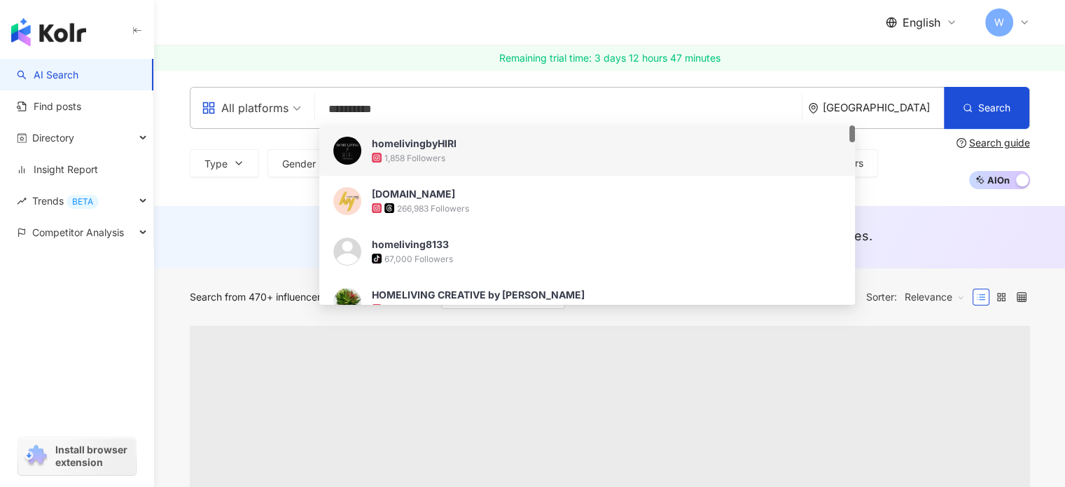
type input "**********"
click at [918, 151] on div "Type Gender Followers Engagement rate View rate Est. price More filters Search …" at bounding box center [610, 163] width 840 height 52
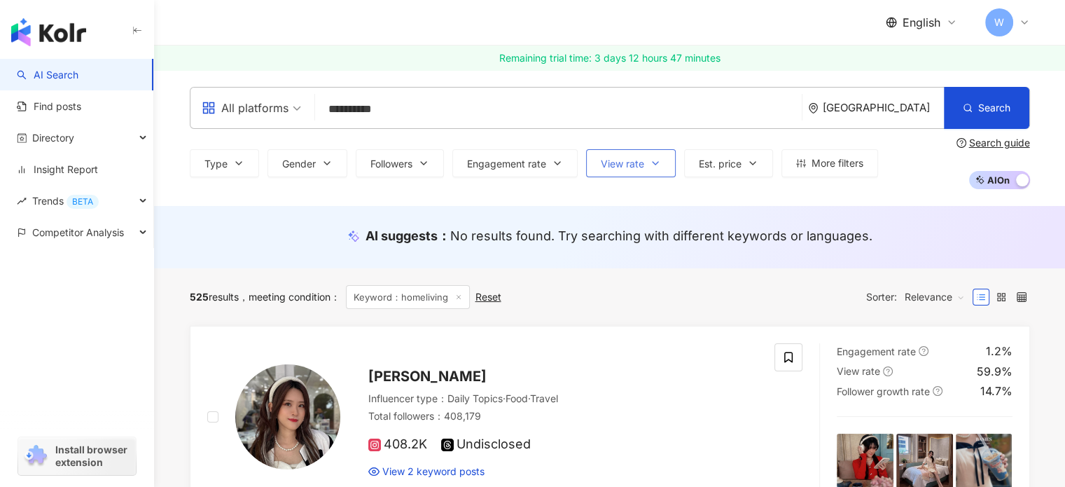
click at [650, 167] on icon "button" at bounding box center [655, 163] width 11 height 11
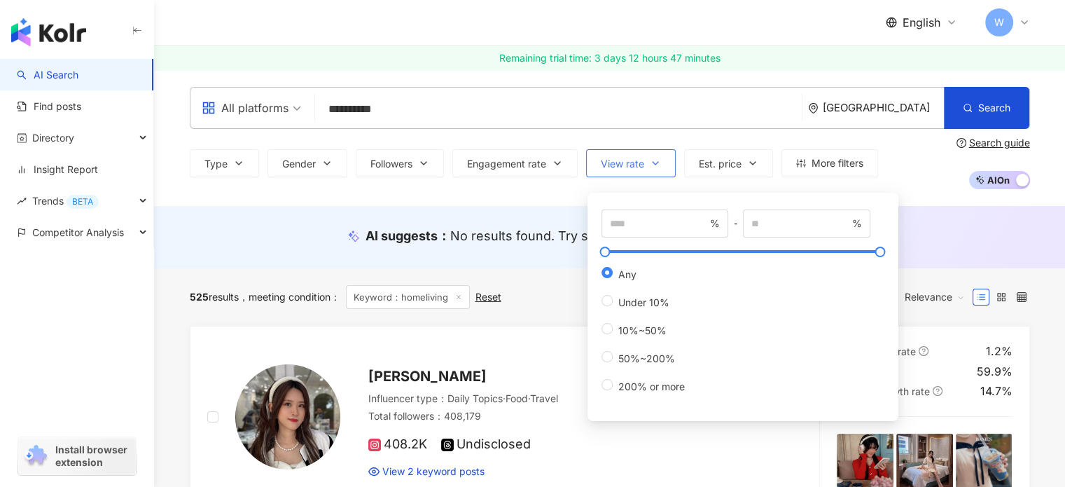
click at [650, 167] on icon "button" at bounding box center [655, 163] width 11 height 11
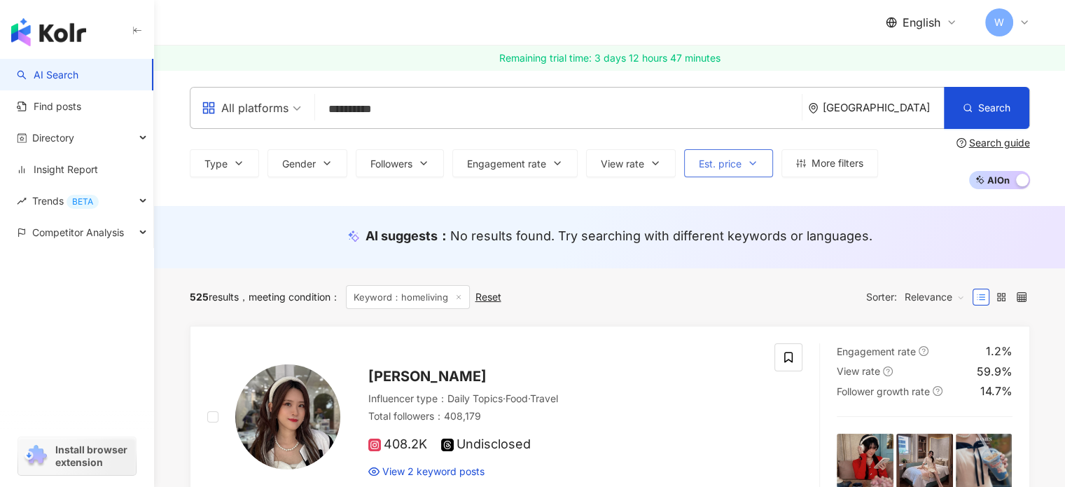
click at [736, 165] on span "Est. price" at bounding box center [720, 163] width 43 height 11
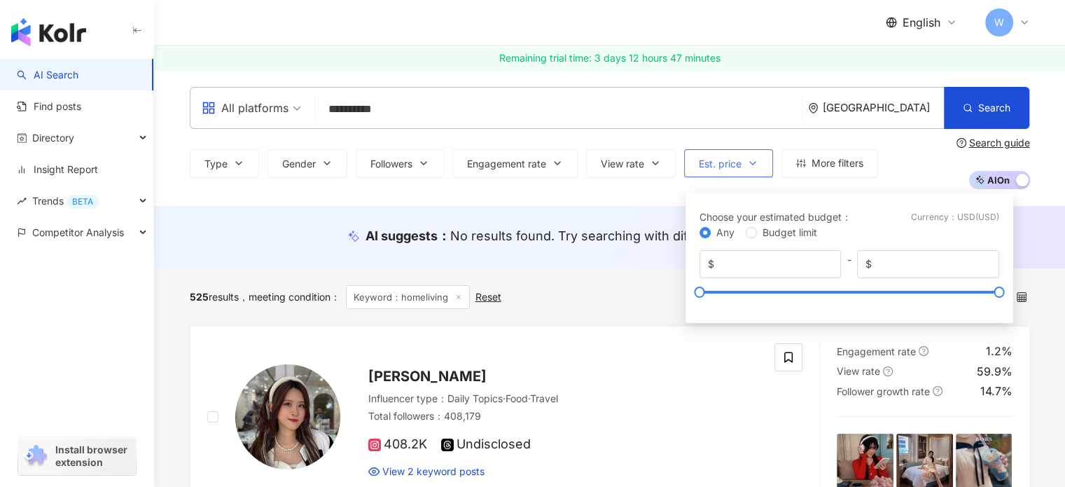
click at [736, 165] on span "Est. price" at bounding box center [720, 163] width 43 height 11
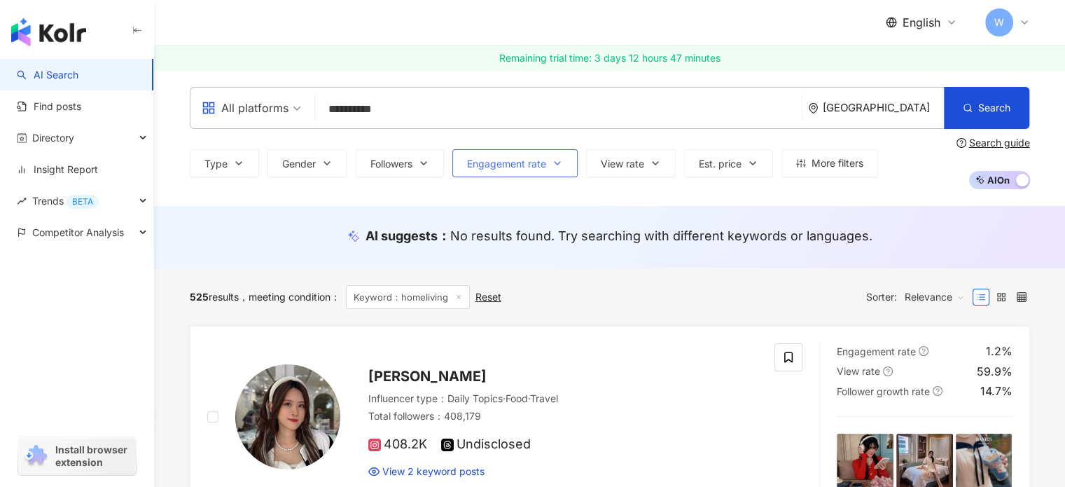
click at [557, 166] on icon "button" at bounding box center [557, 163] width 11 height 11
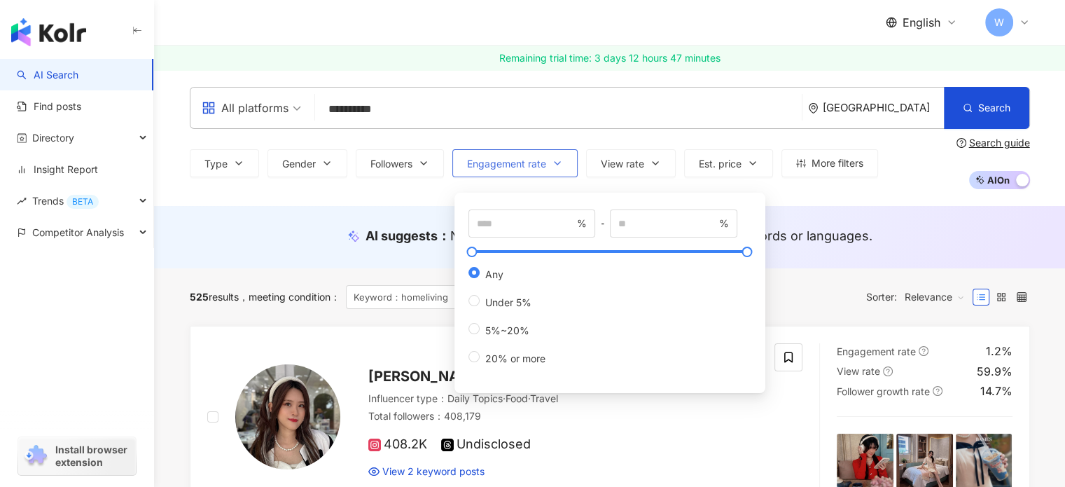
click at [566, 165] on button "Engagement rate" at bounding box center [514, 163] width 125 height 28
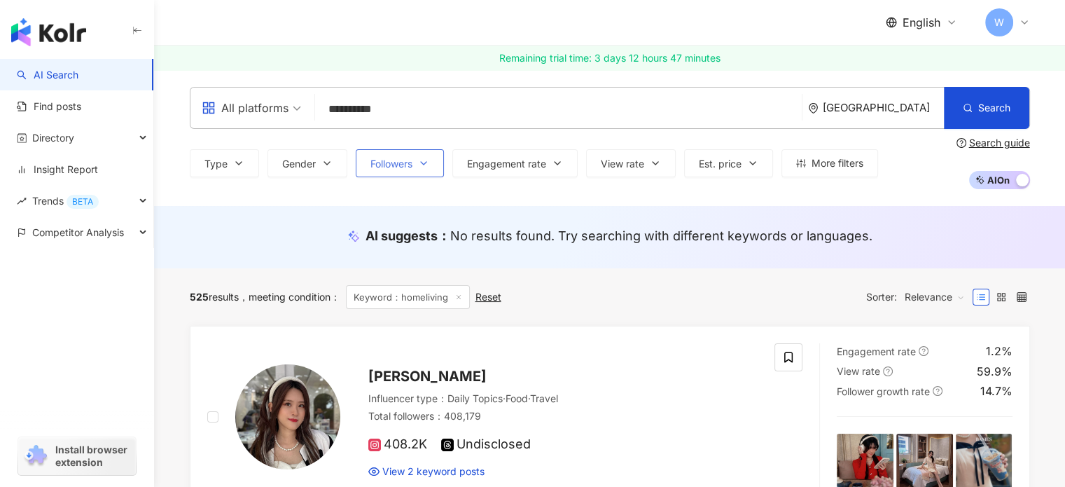
click at [401, 169] on button "Followers" at bounding box center [400, 163] width 88 height 28
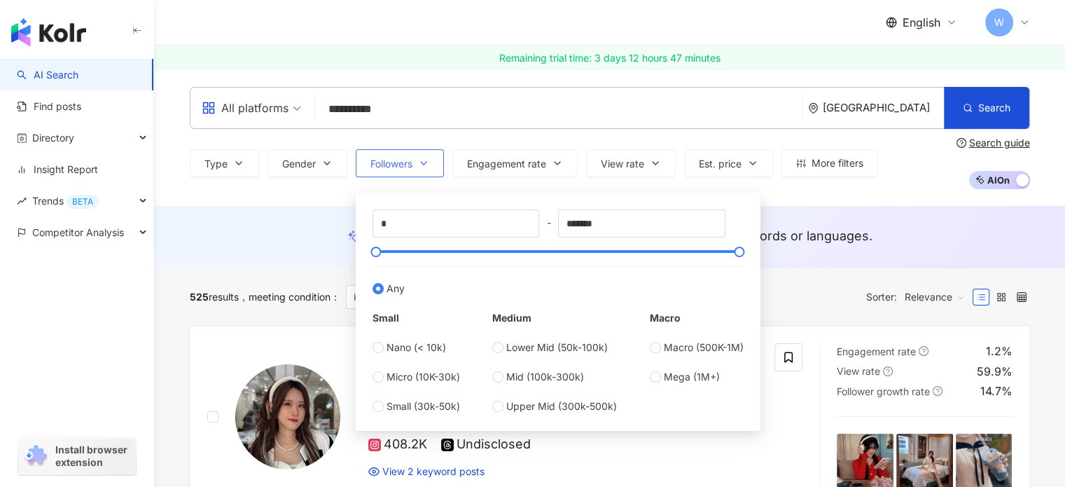
click at [401, 169] on button "Followers" at bounding box center [400, 163] width 88 height 28
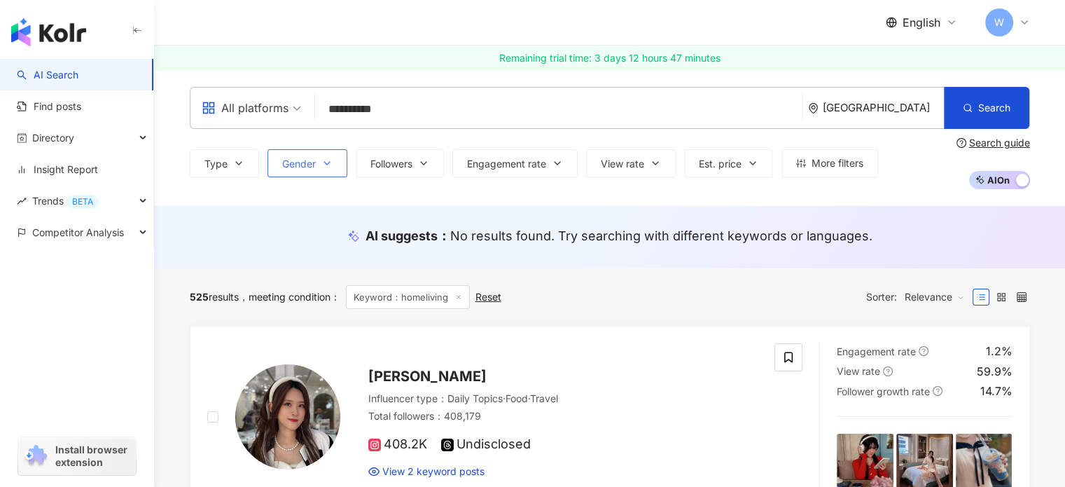
click at [323, 162] on icon "button" at bounding box center [326, 163] width 11 height 11
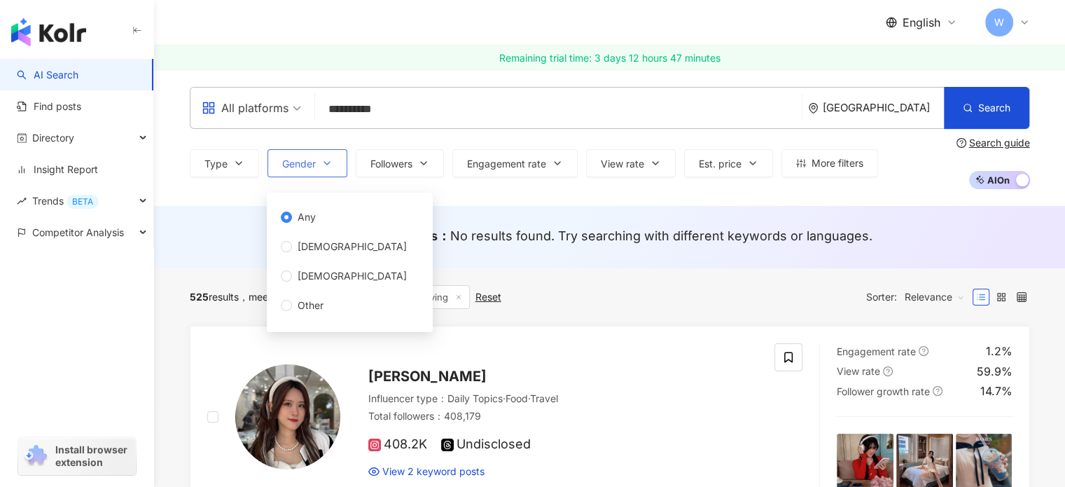
click at [323, 162] on icon "button" at bounding box center [326, 163] width 11 height 11
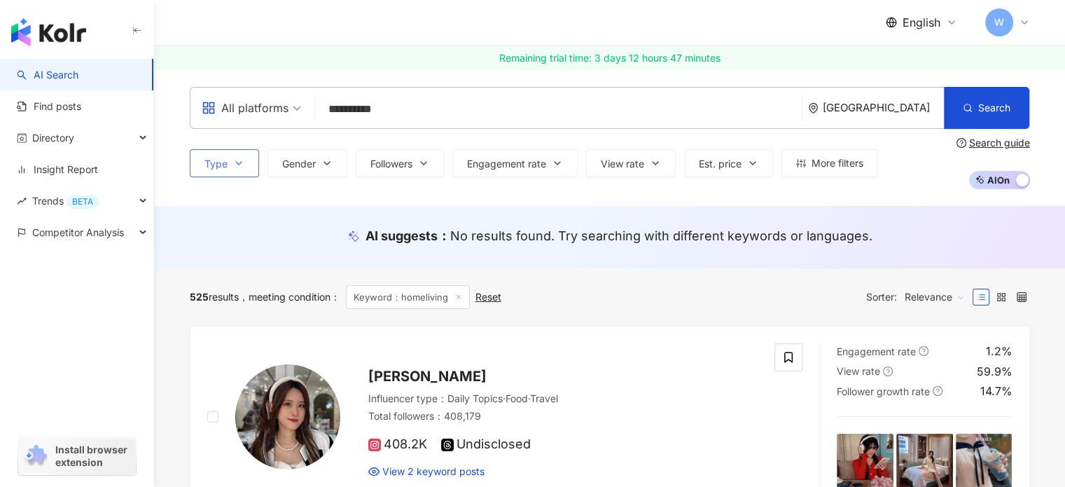
click at [251, 160] on button "Type" at bounding box center [224, 163] width 69 height 28
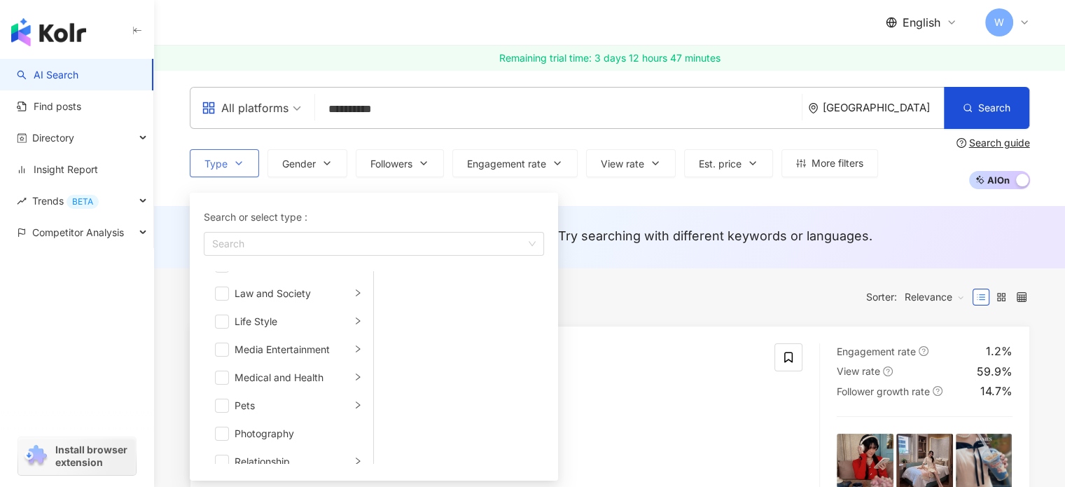
scroll to position [280, 0]
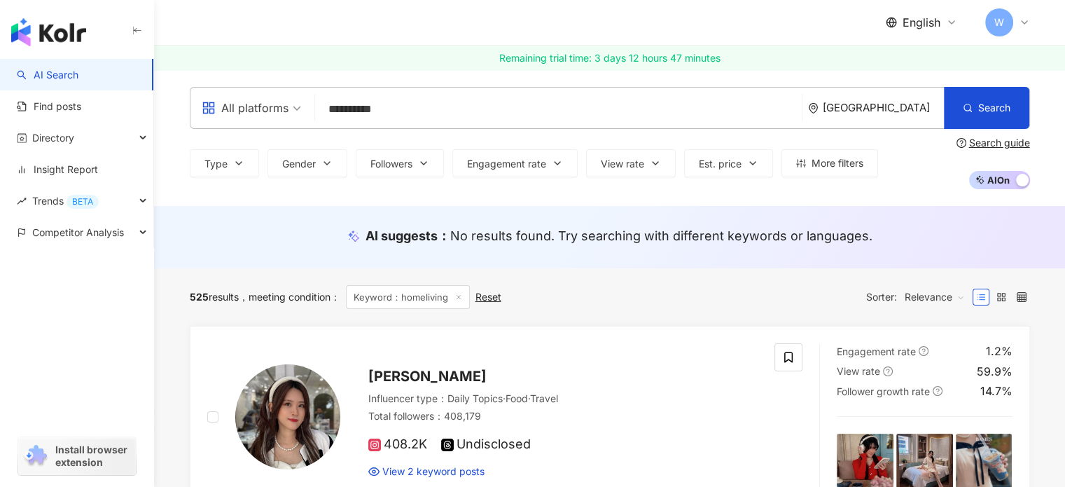
click at [619, 197] on div "**********" at bounding box center [609, 138] width 911 height 136
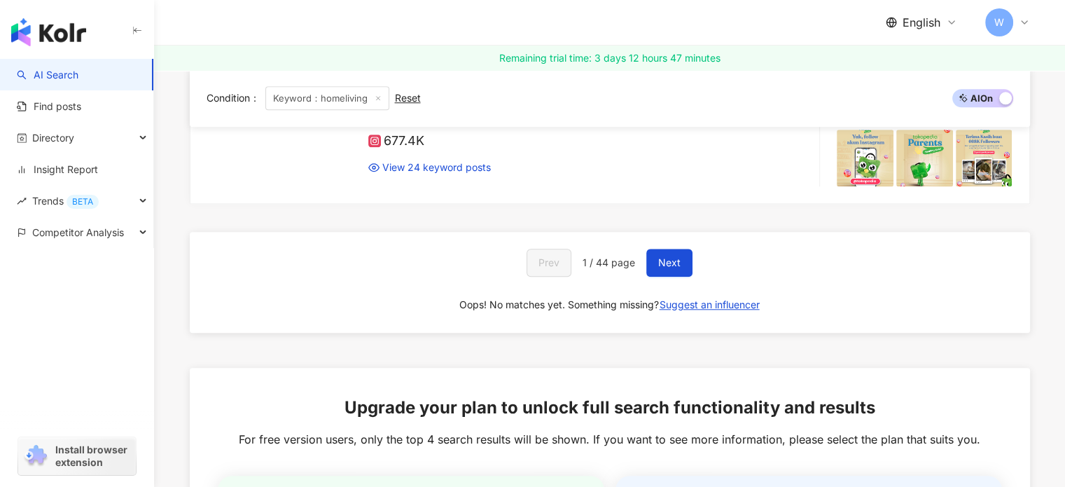
scroll to position [1330, 0]
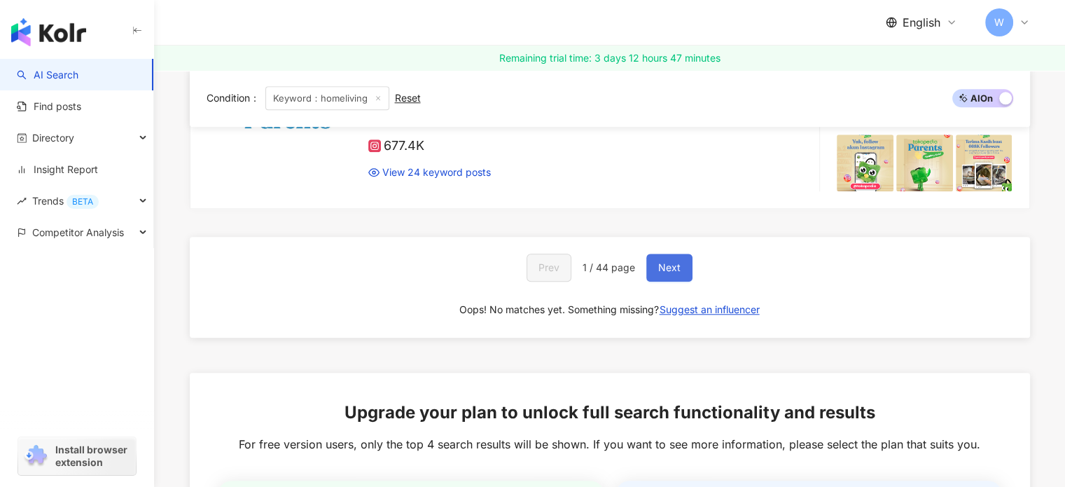
click at [669, 262] on span "Next" at bounding box center [669, 267] width 22 height 11
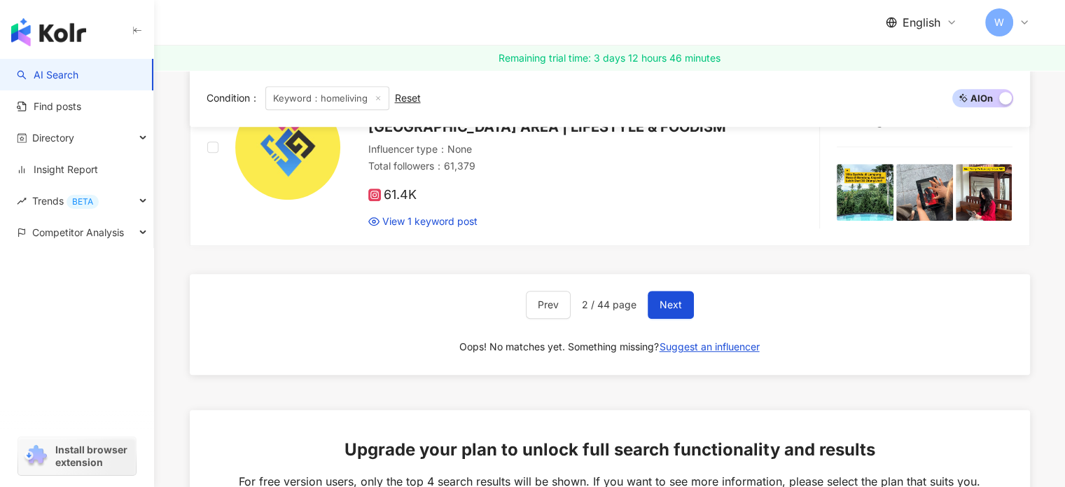
scroll to position [1091, 0]
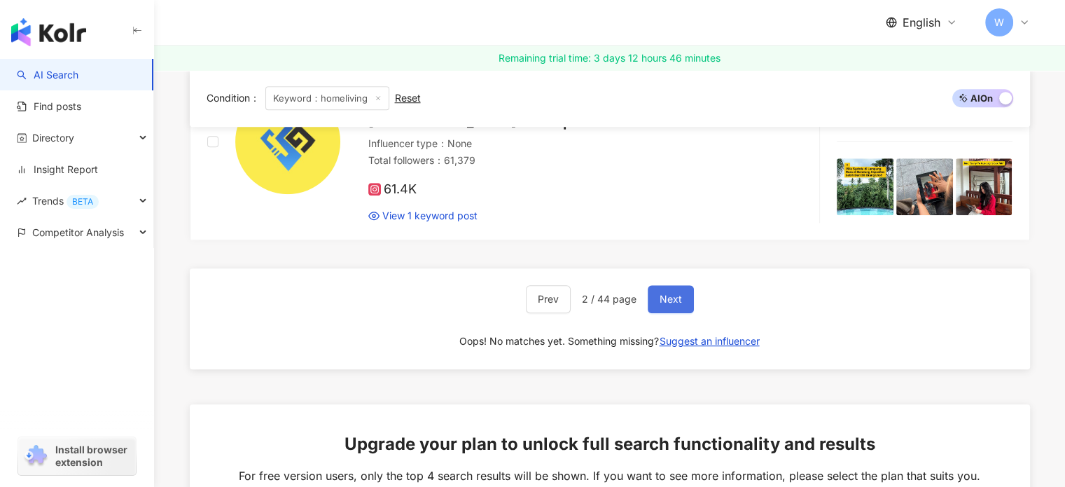
click at [669, 290] on button "Next" at bounding box center [671, 299] width 46 height 28
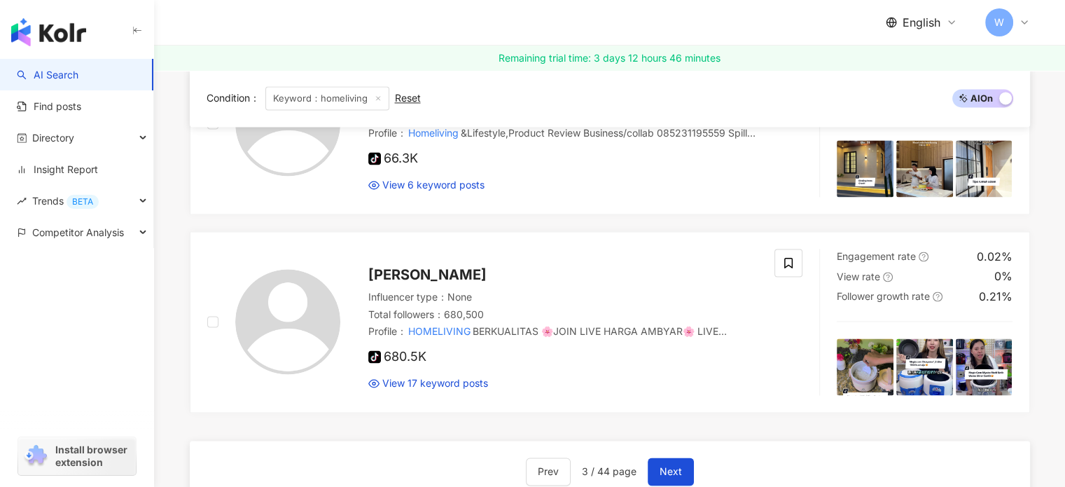
scroll to position [0, 0]
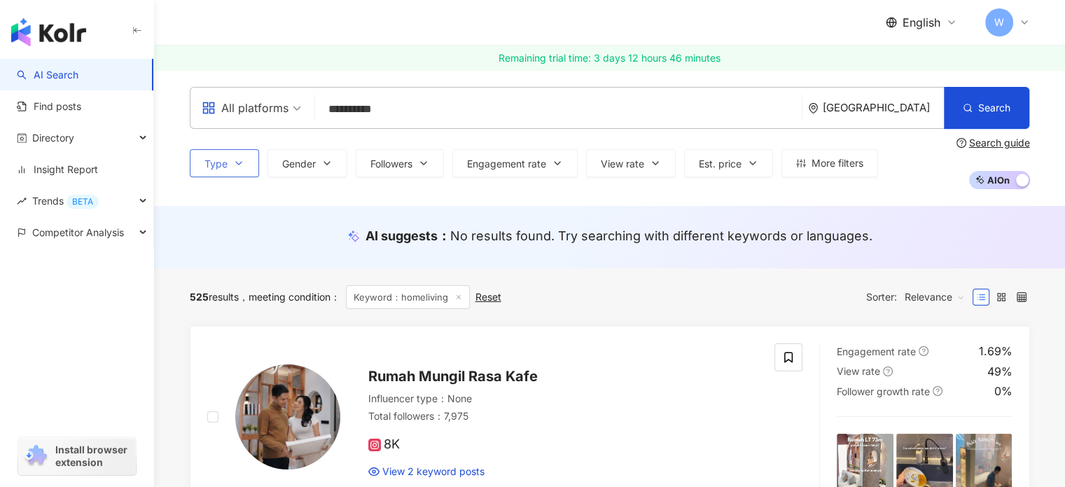
click at [222, 165] on span "Type" at bounding box center [215, 163] width 23 height 11
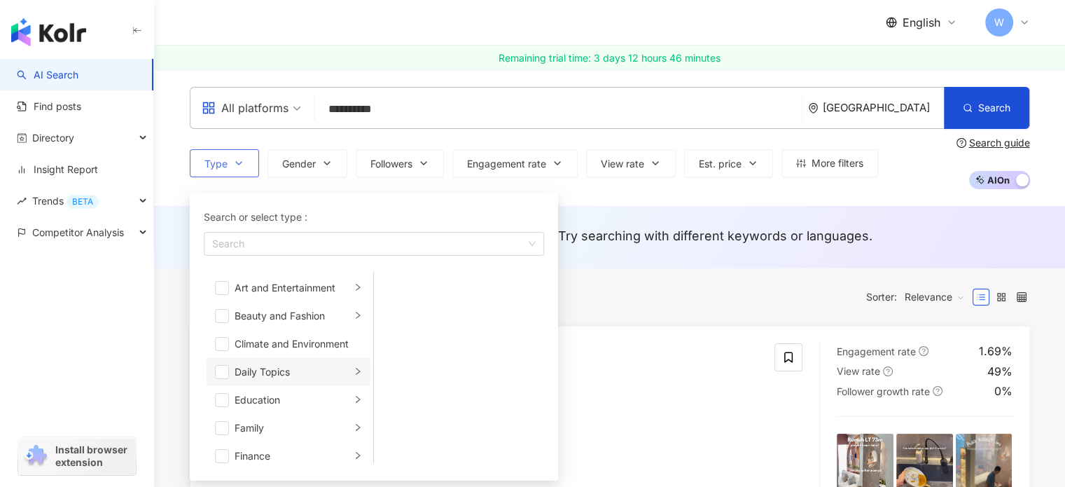
click at [356, 372] on icon "right" at bounding box center [358, 371] width 4 height 7
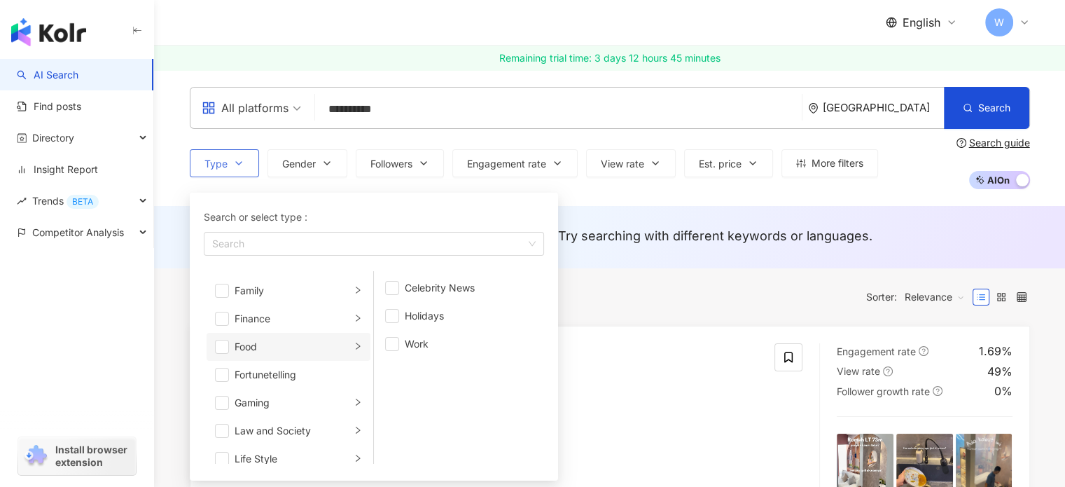
scroll to position [140, 0]
click at [354, 400] on icon "right" at bounding box center [358, 399] width 8 height 8
click at [392, 290] on span "button" at bounding box center [392, 288] width 14 height 14
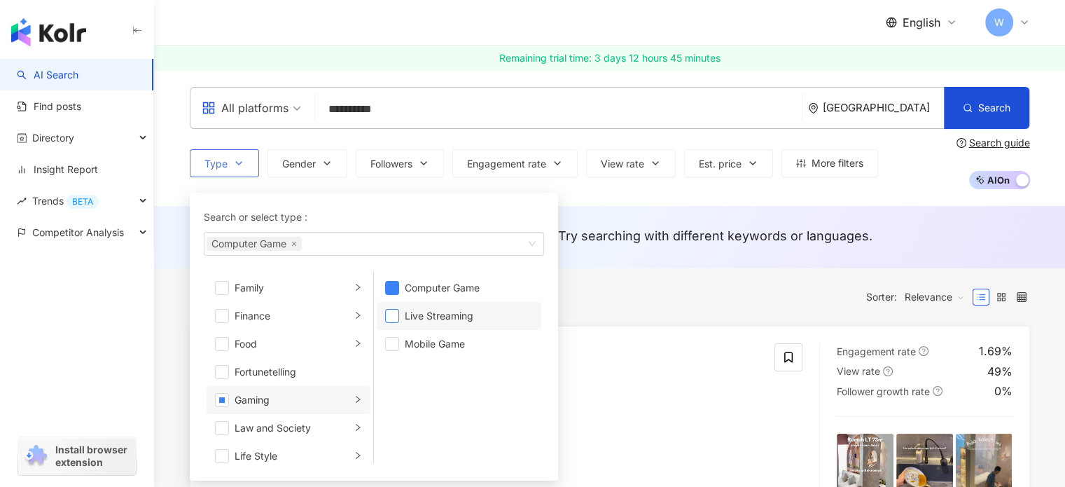
click at [393, 318] on span "button" at bounding box center [392, 316] width 14 height 14
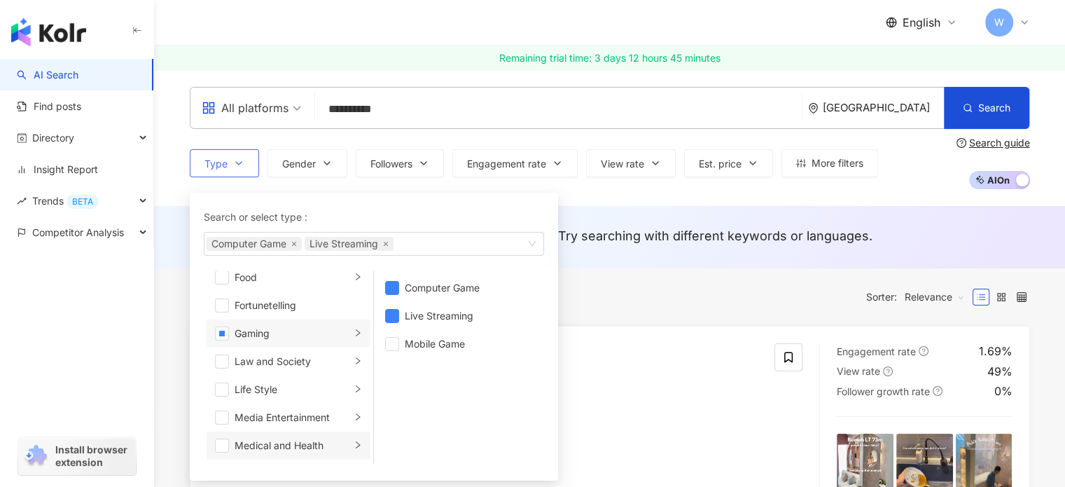
scroll to position [210, 0]
click at [354, 386] on icon "right" at bounding box center [358, 385] width 8 height 8
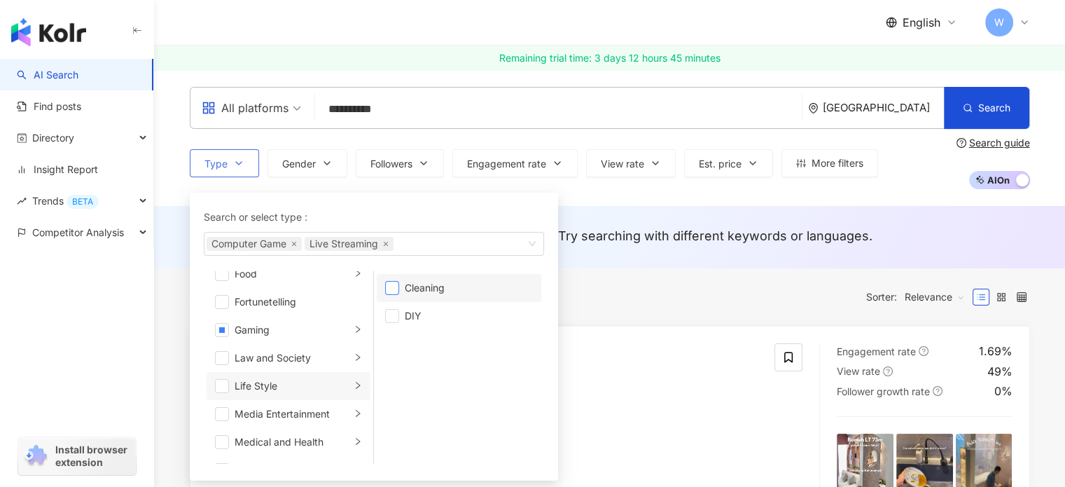
click at [393, 287] on span "button" at bounding box center [392, 288] width 14 height 14
click at [392, 317] on span "button" at bounding box center [392, 316] width 14 height 14
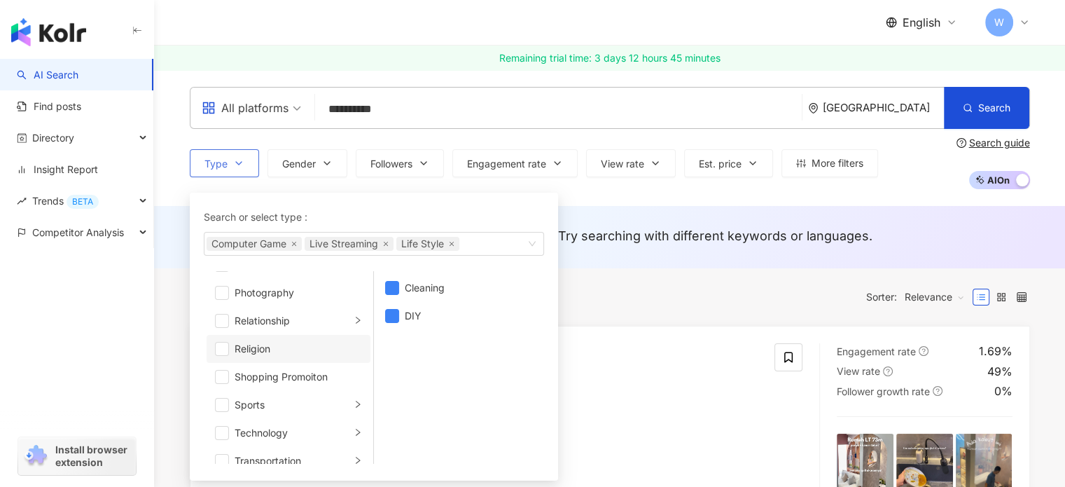
scroll to position [420, 0]
click at [328, 369] on div "Shopping Promoiton" at bounding box center [298, 371] width 127 height 15
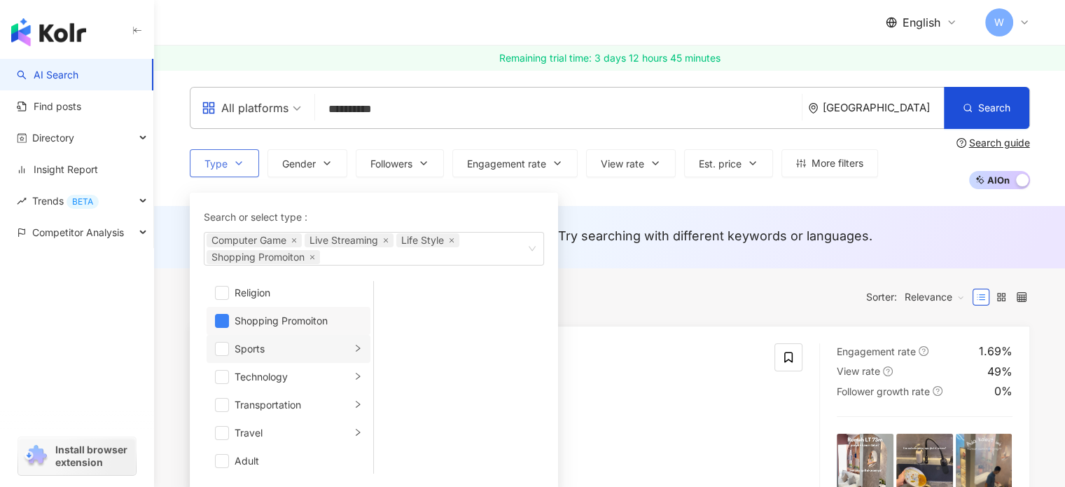
scroll to position [484, 0]
click at [335, 380] on li "Technology" at bounding box center [289, 373] width 164 height 28
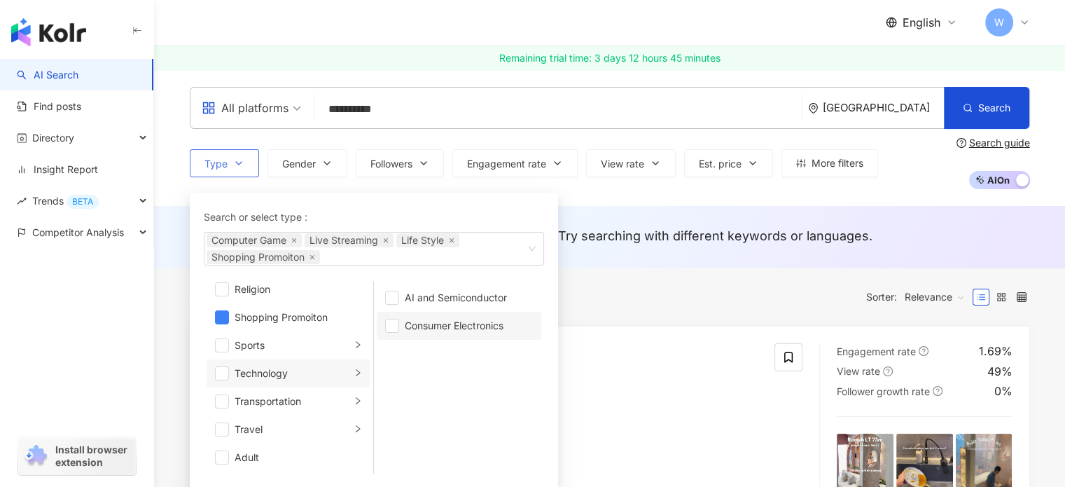
click at [414, 323] on div "Consumer Electronics" at bounding box center [469, 325] width 128 height 15
click at [344, 457] on div "Adult" at bounding box center [298, 456] width 127 height 15
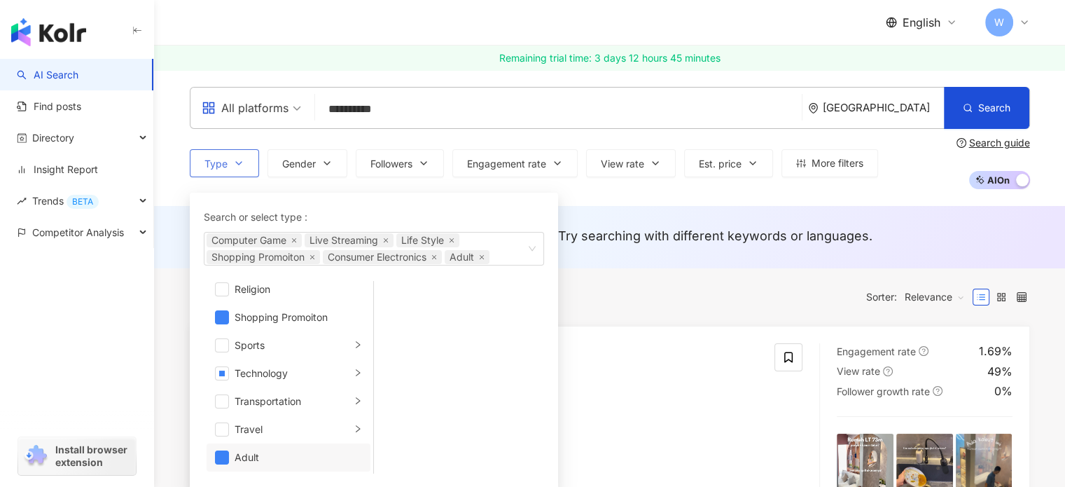
click at [334, 456] on div "Adult" at bounding box center [298, 456] width 127 height 15
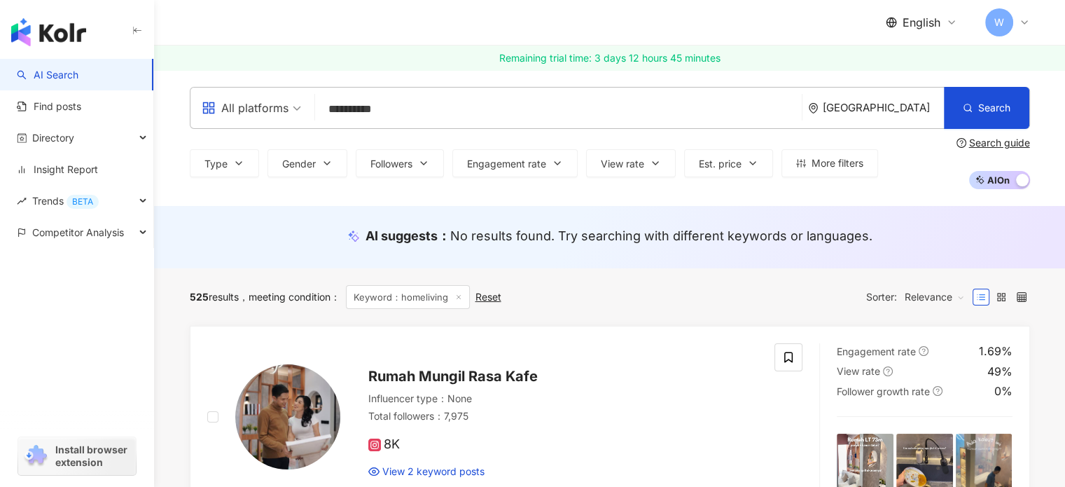
click at [624, 293] on div "525 results meeting condition ： Keyword：homeliving Reset Sorter: Relevance" at bounding box center [610, 297] width 840 height 24
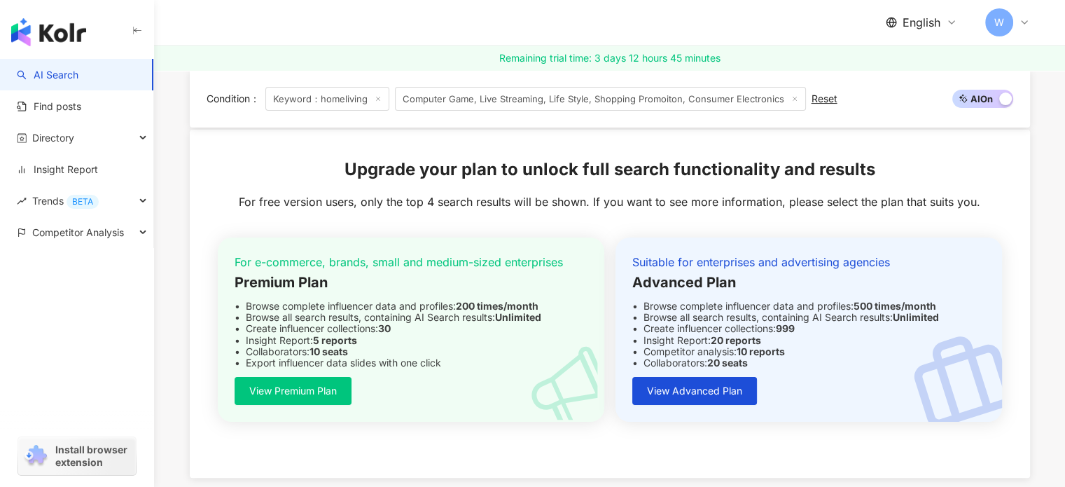
scroll to position [280, 0]
